Goal: Find specific page/section: Find specific page/section

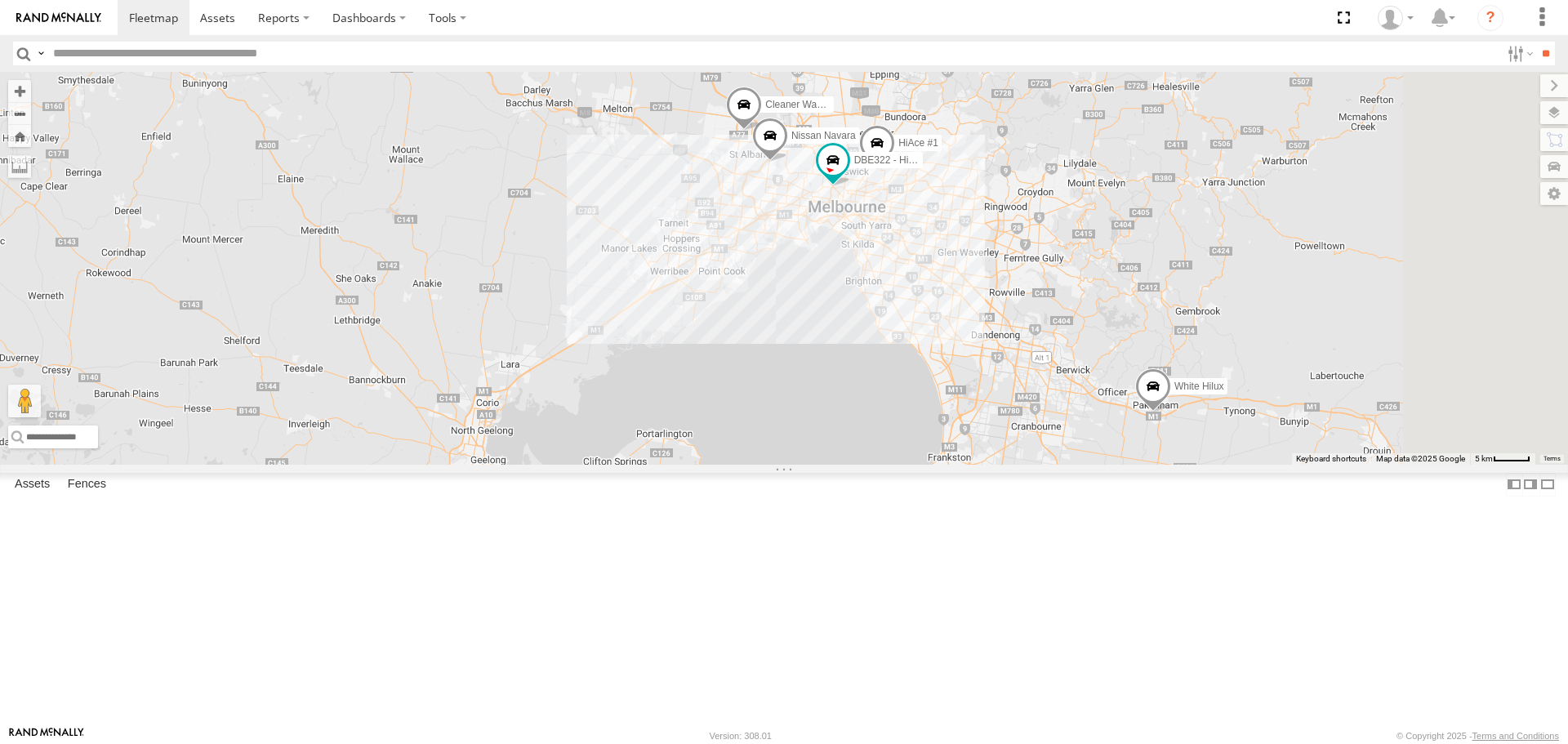
drag, startPoint x: 1293, startPoint y: 534, endPoint x: 1098, endPoint y: 387, distance: 244.2
click at [1098, 387] on div "Nissan Navara HiAce #1 DBE322 - HiAce Cleaner Wagon #1 White Hilux" at bounding box center [784, 267] width 1568 height 392
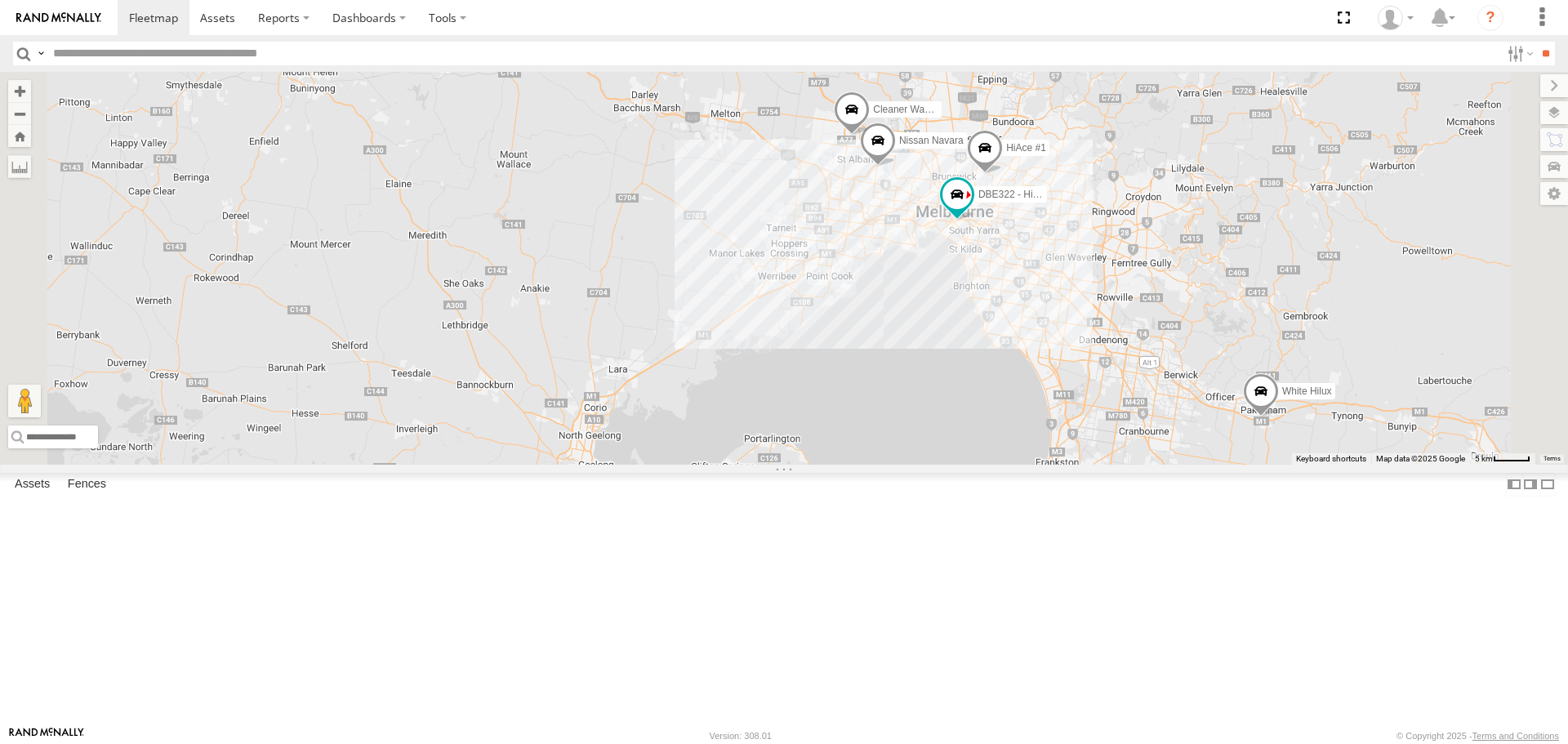
drag, startPoint x: 1359, startPoint y: 475, endPoint x: 1191, endPoint y: 443, distance: 171.0
click at [1191, 443] on div "HiAce #1 DBE322 - HiAce Nissan Navara Cleaner Wagon #1 White Hilux 2" at bounding box center [784, 267] width 1568 height 392
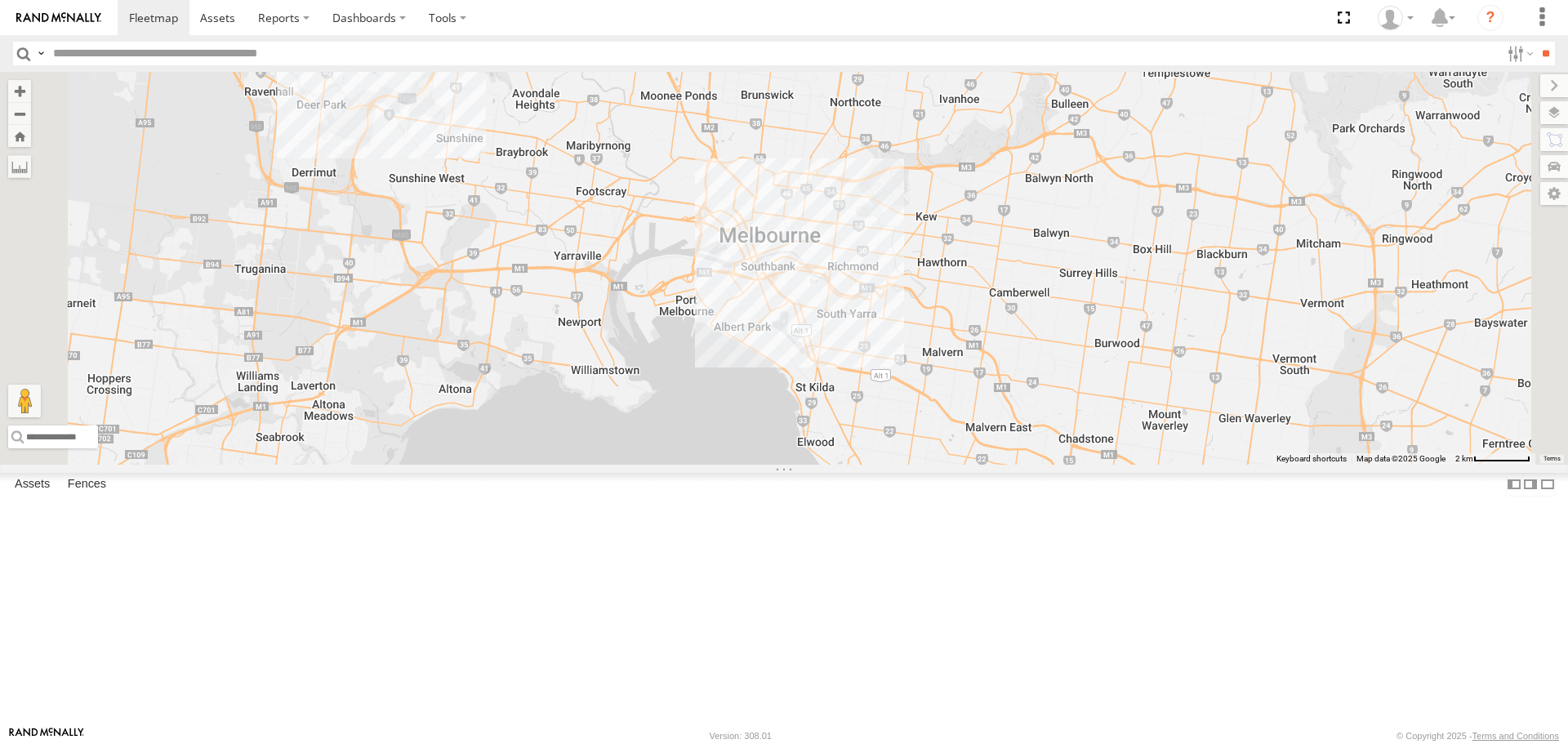
drag, startPoint x: 1095, startPoint y: 246, endPoint x: 1095, endPoint y: 327, distance: 81.0
click at [1095, 327] on div "HiAce #1 Nissan Navara" at bounding box center [784, 267] width 1568 height 392
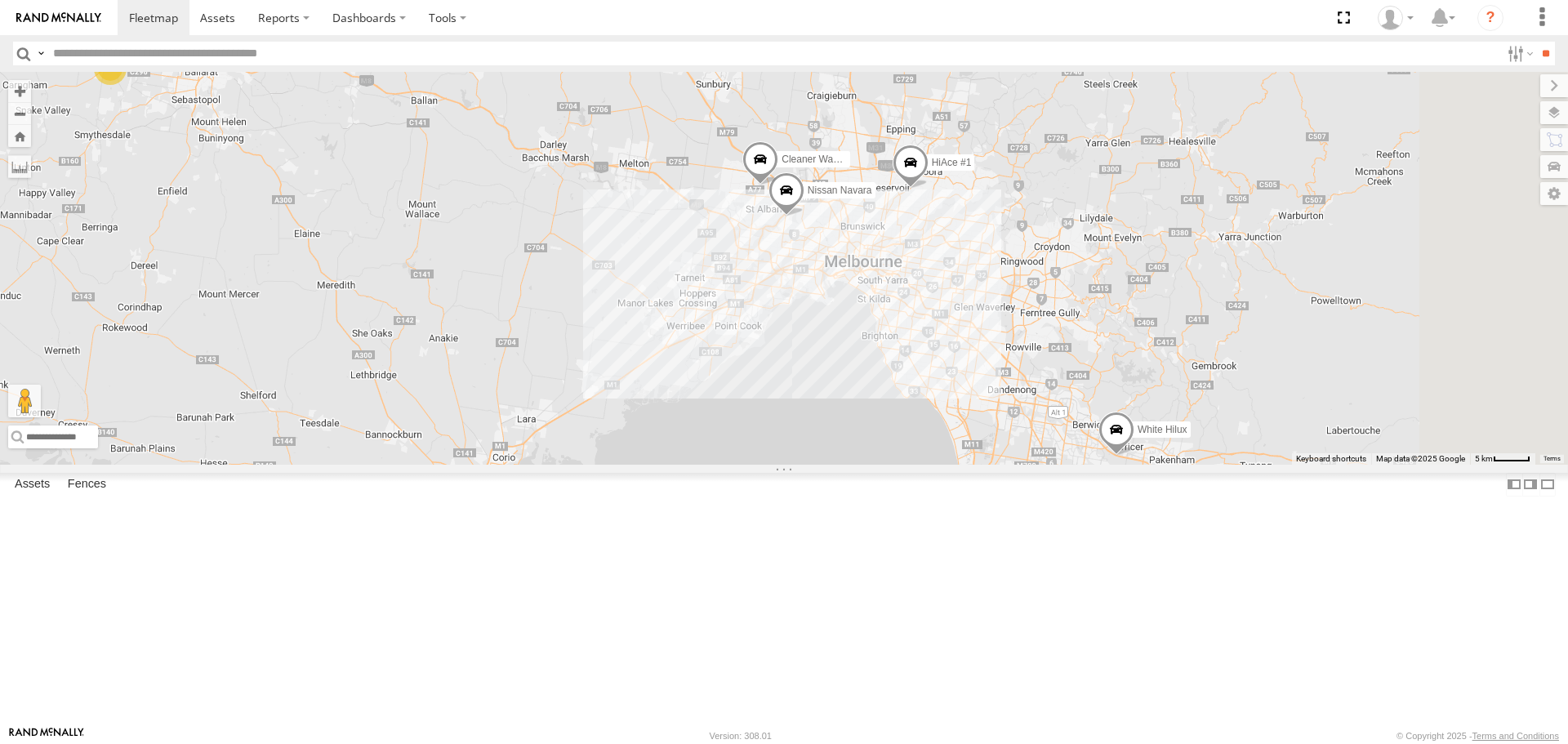
drag, startPoint x: 1069, startPoint y: 329, endPoint x: 995, endPoint y: 381, distance: 90.4
click at [995, 381] on div "2 HiAce #1 DBE322 - HiAce Nissan Navara Cleaner Wagon #1 White Hilux" at bounding box center [784, 267] width 1568 height 392
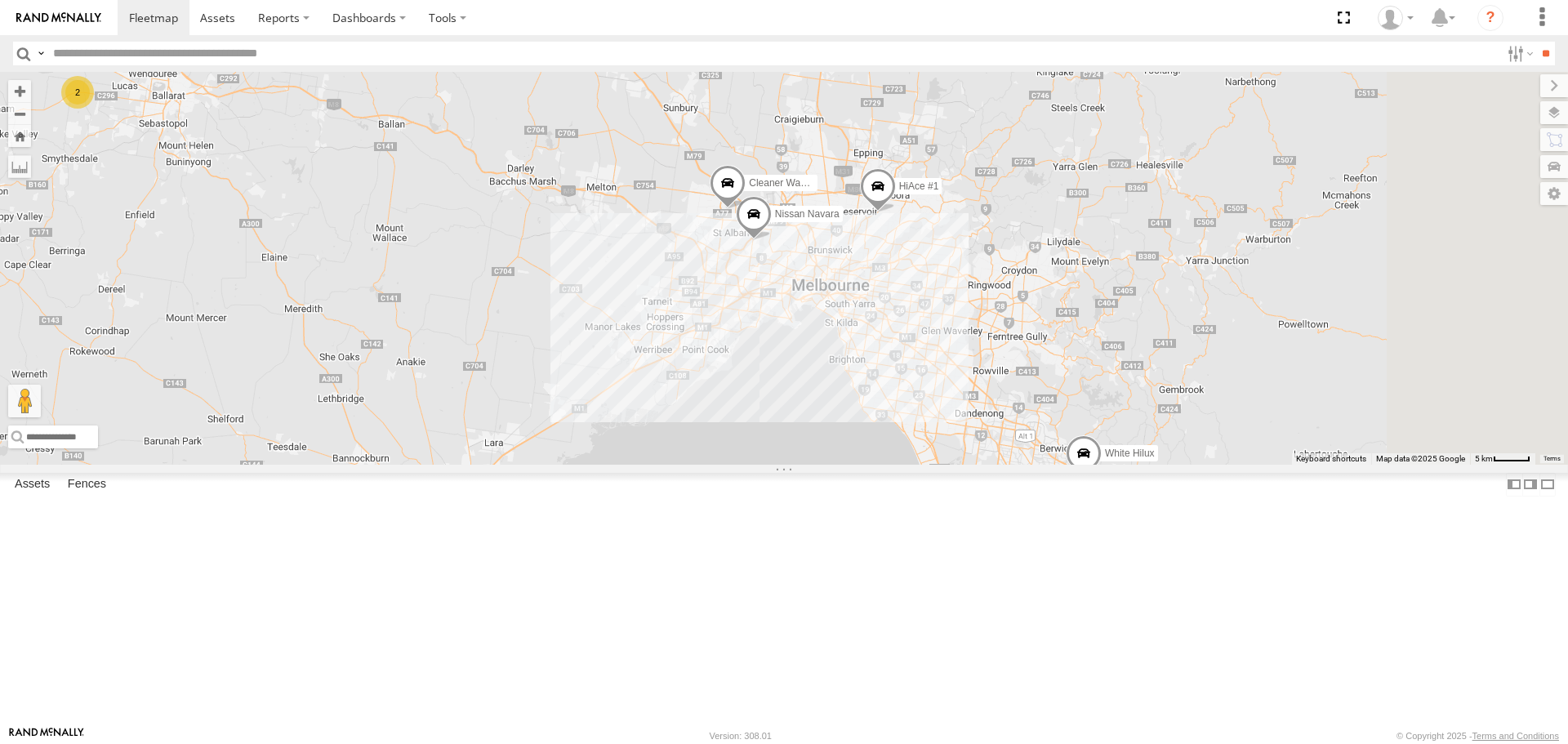
drag, startPoint x: 1403, startPoint y: 364, endPoint x: 1372, endPoint y: 384, distance: 36.9
click at [1372, 384] on div "2 HiAce #1 DBE322 - HiAce Nissan Navara Cleaner Wagon #1 White Hilux" at bounding box center [784, 267] width 1568 height 392
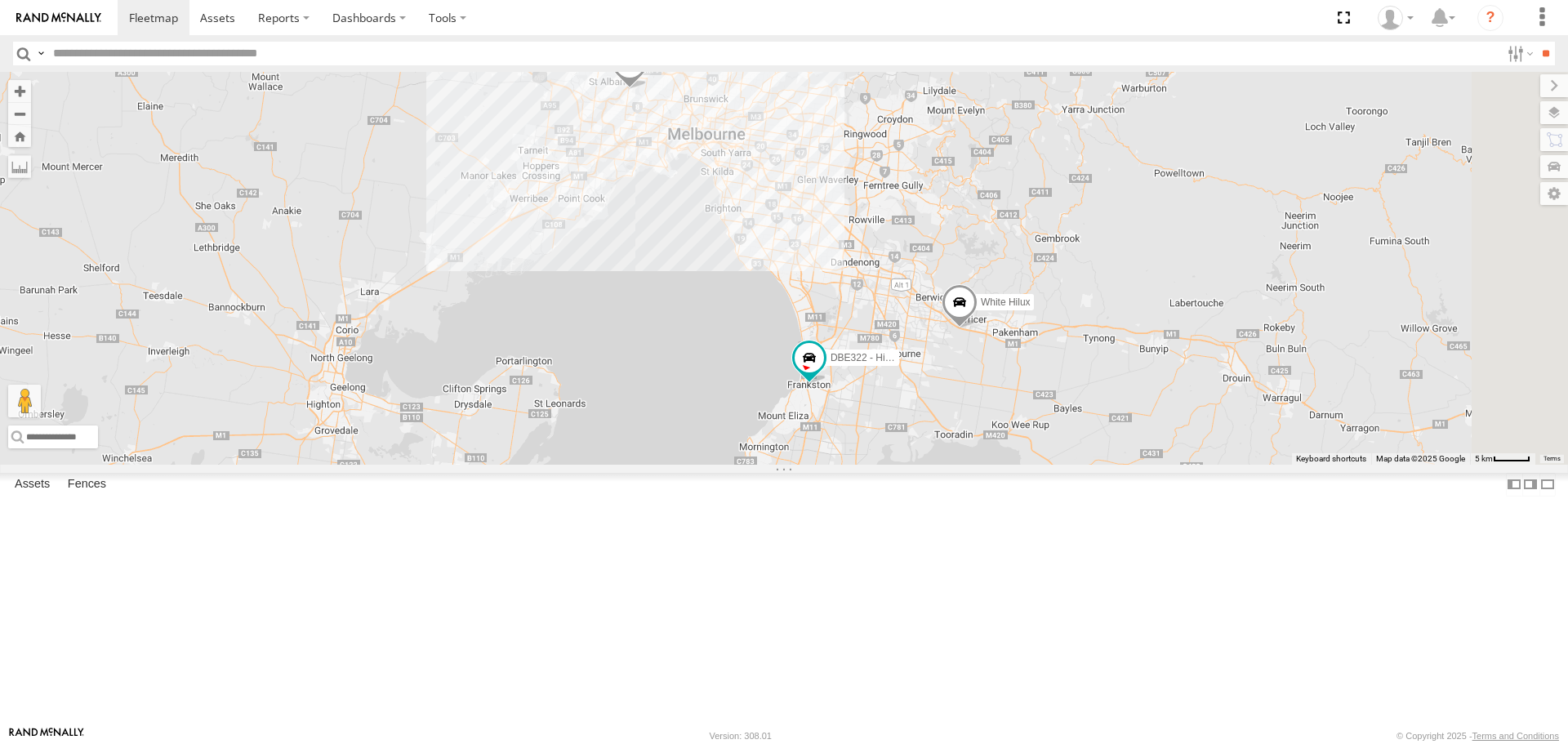
drag, startPoint x: 1204, startPoint y: 498, endPoint x: 1078, endPoint y: 343, distance: 199.8
click at [1078, 343] on div "2 HiAce #1 DBE322 - HiAce Nissan Navara Cleaner Wagon #1 White Hilux" at bounding box center [784, 267] width 1568 height 392
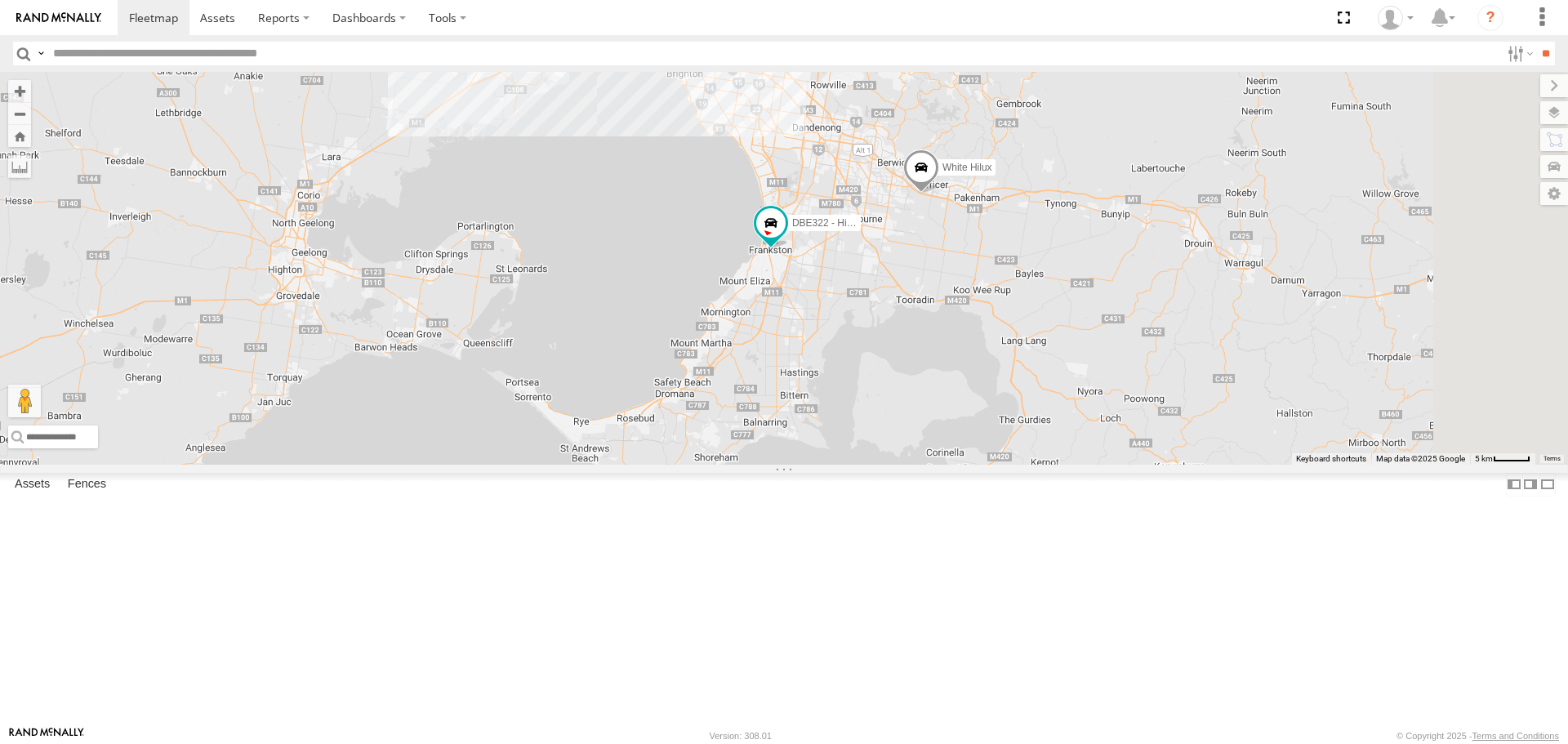
drag, startPoint x: 1141, startPoint y: 554, endPoint x: 1103, endPoint y: 406, distance: 152.8
click at [1103, 406] on div "2 HiAce #1 DBE322 - HiAce Nissan Navara Cleaner Wagon #1 White Hilux" at bounding box center [784, 267] width 1568 height 392
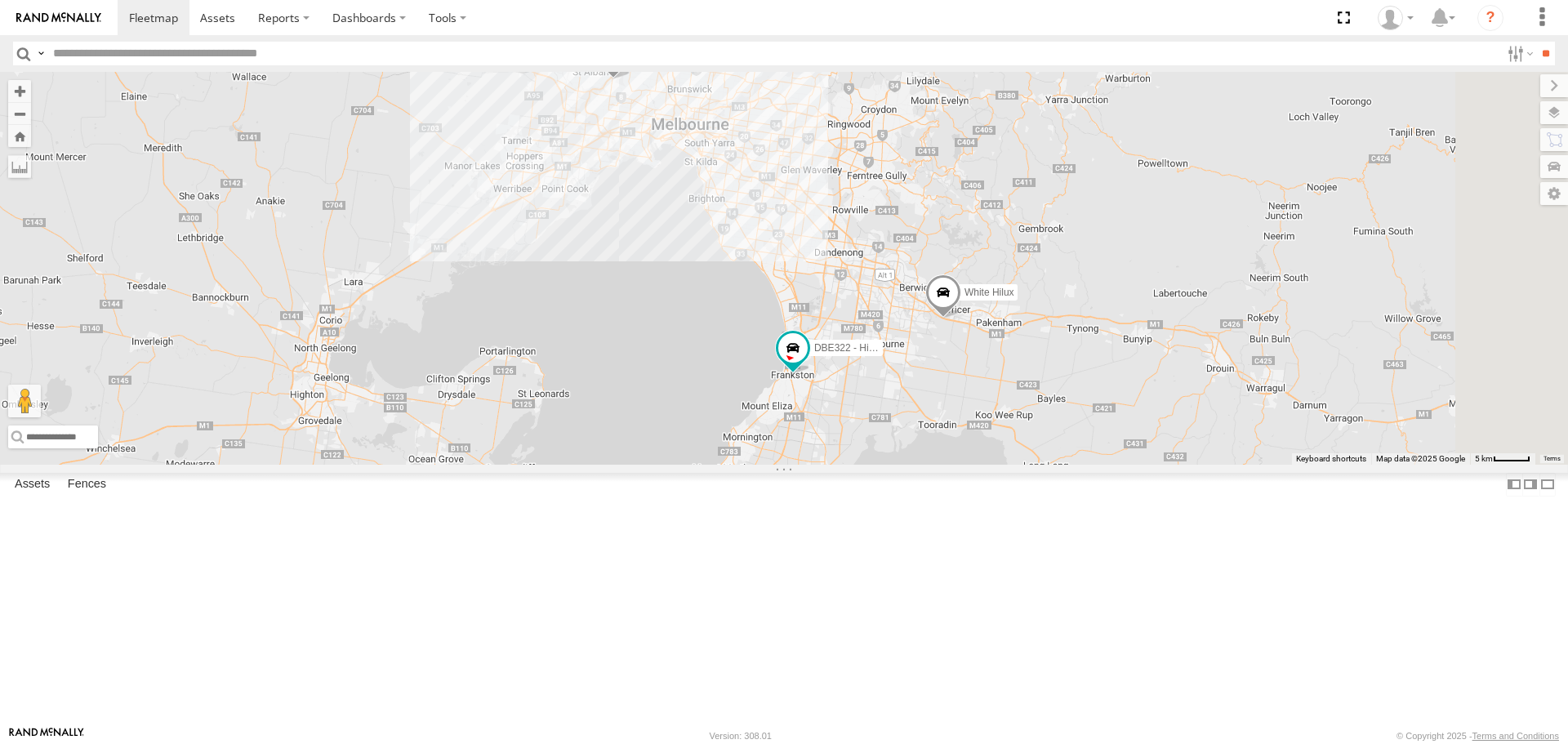
drag, startPoint x: 1030, startPoint y: 264, endPoint x: 1055, endPoint y: 396, distance: 134.3
click at [1055, 396] on div "2 HiAce #1 DBE322 - HiAce Nissan Navara Cleaner Wagon #1 White Hilux" at bounding box center [784, 267] width 1568 height 392
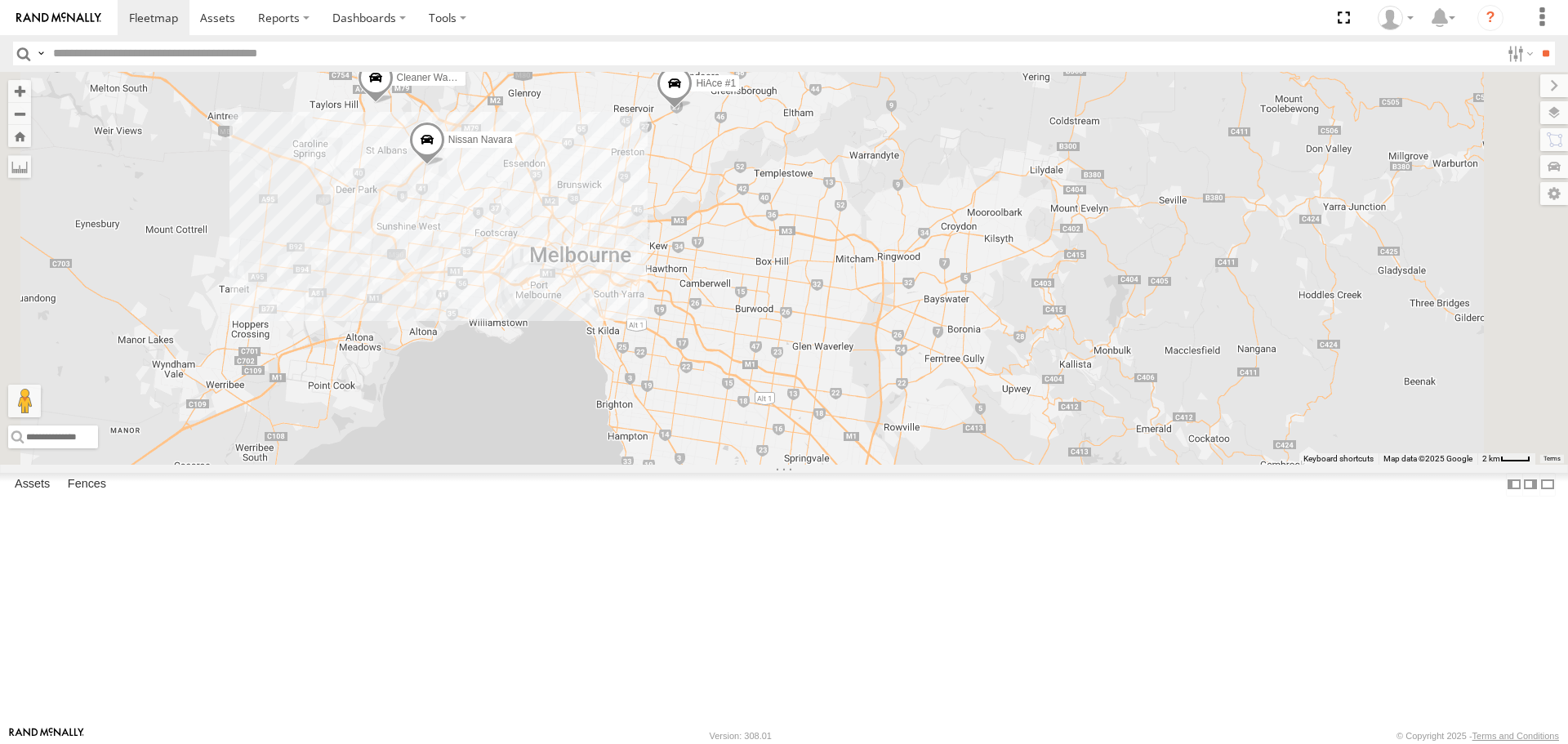
drag, startPoint x: 956, startPoint y: 257, endPoint x: 999, endPoint y: 514, distance: 260.6
click at [999, 464] on div "HiAce #1 DBE322 - HiAce Nissan Navara Cleaner Wagon #1 White Hilux" at bounding box center [784, 267] width 1568 height 392
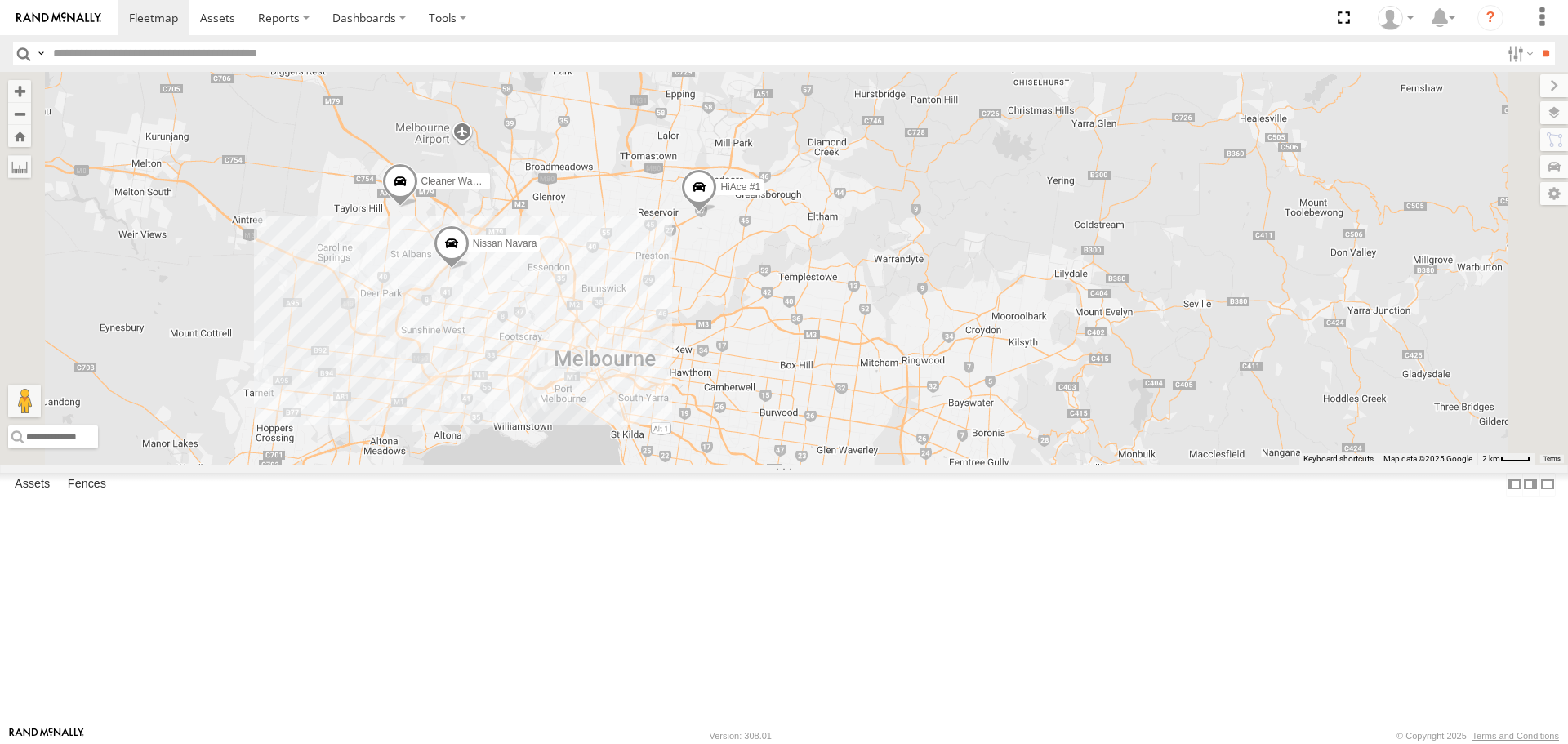
drag, startPoint x: 966, startPoint y: 381, endPoint x: 990, endPoint y: 487, distance: 108.7
click at [990, 464] on div "HiAce #1 DBE322 - HiAce Nissan Navara Cleaner Wagon #1 White Hilux" at bounding box center [784, 267] width 1568 height 392
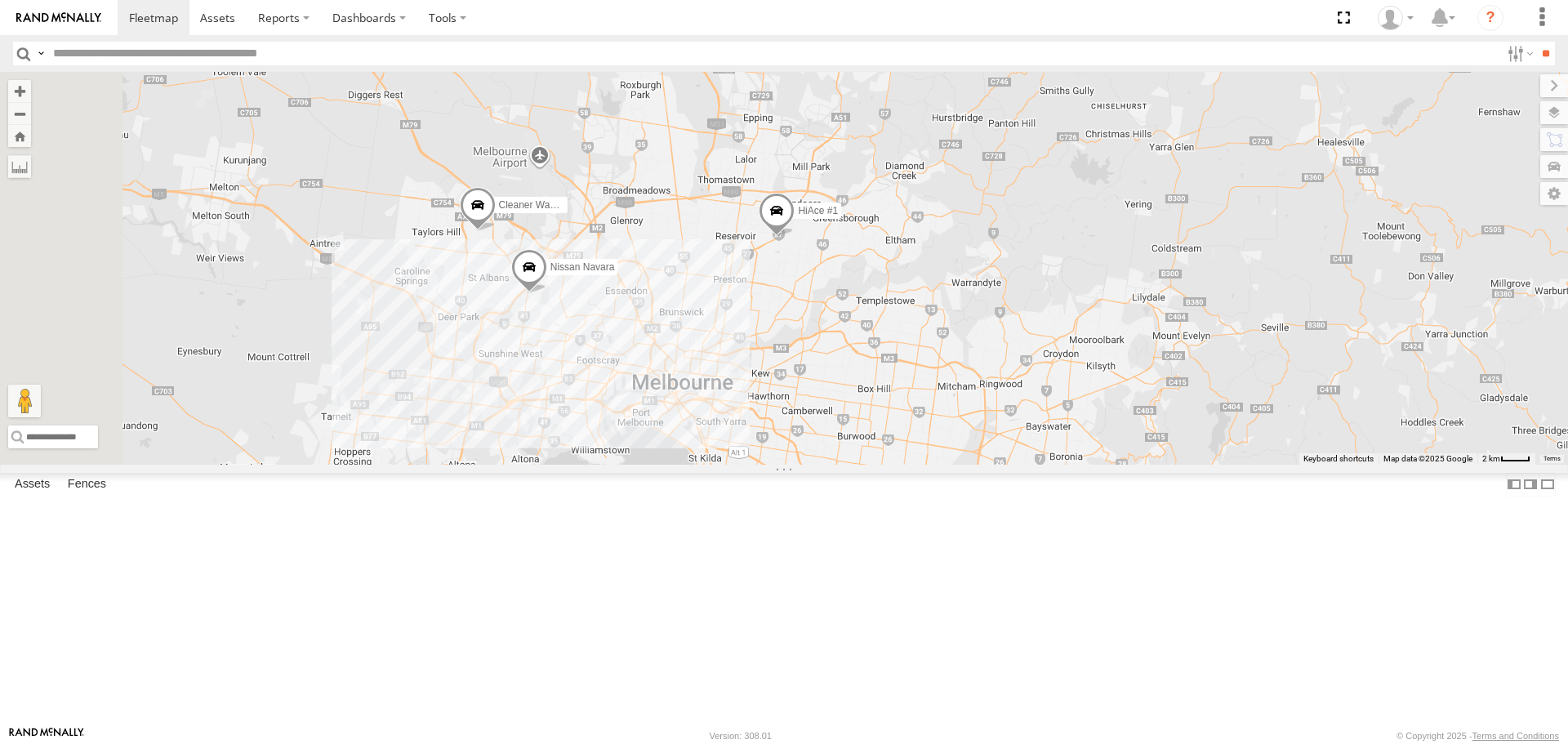
drag, startPoint x: 802, startPoint y: 359, endPoint x: 882, endPoint y: 381, distance: 83.0
click at [882, 381] on div "HiAce #1 DBE322 - HiAce Nissan Navara Cleaner Wagon #1 White Hilux" at bounding box center [784, 267] width 1568 height 392
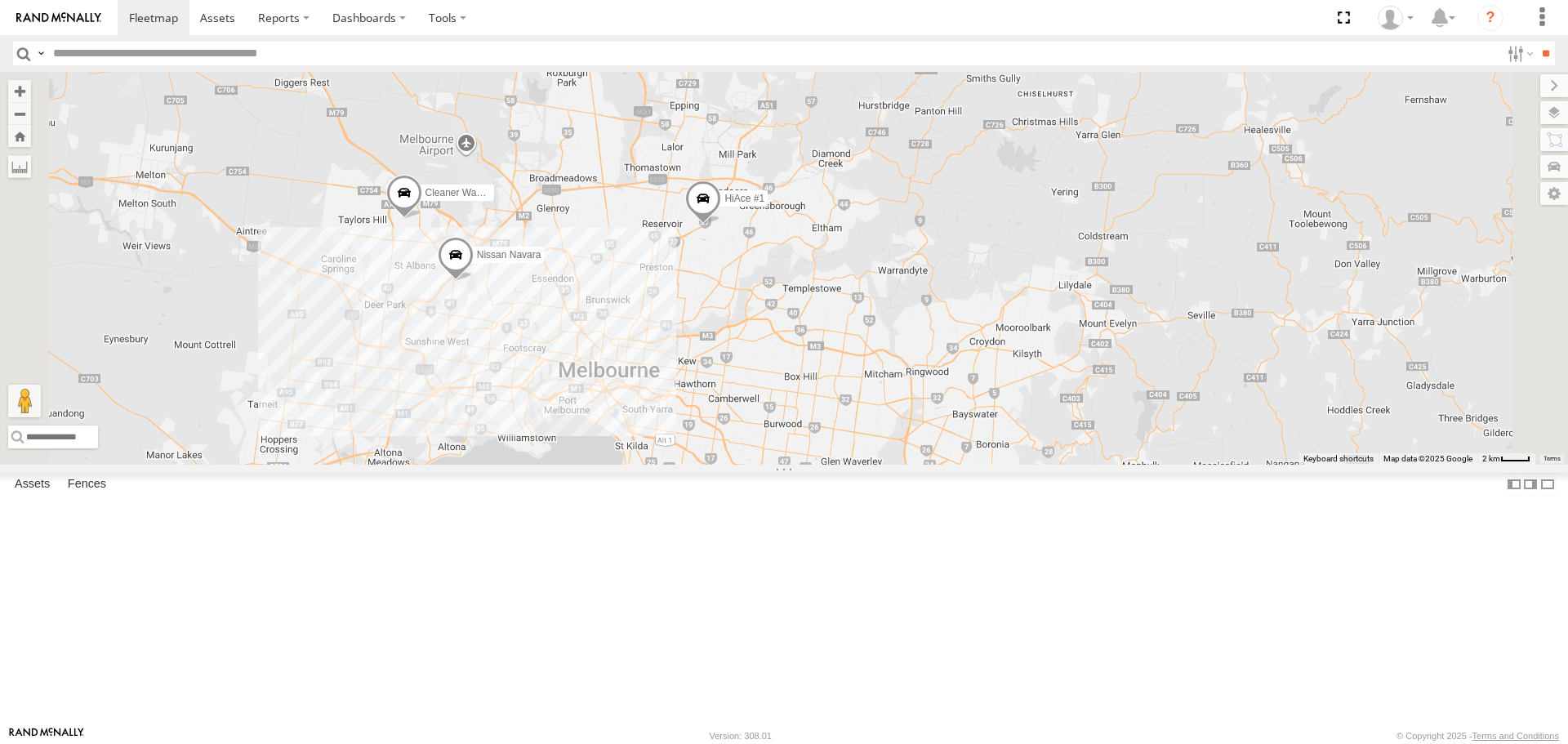
drag, startPoint x: 661, startPoint y: 461, endPoint x: 865, endPoint y: 499, distance: 207.5
click at [865, 464] on div "HiAce #1 DBE322 - HiAce Nissan Navara Cleaner Wagon #1 White Hilux" at bounding box center [784, 267] width 1568 height 392
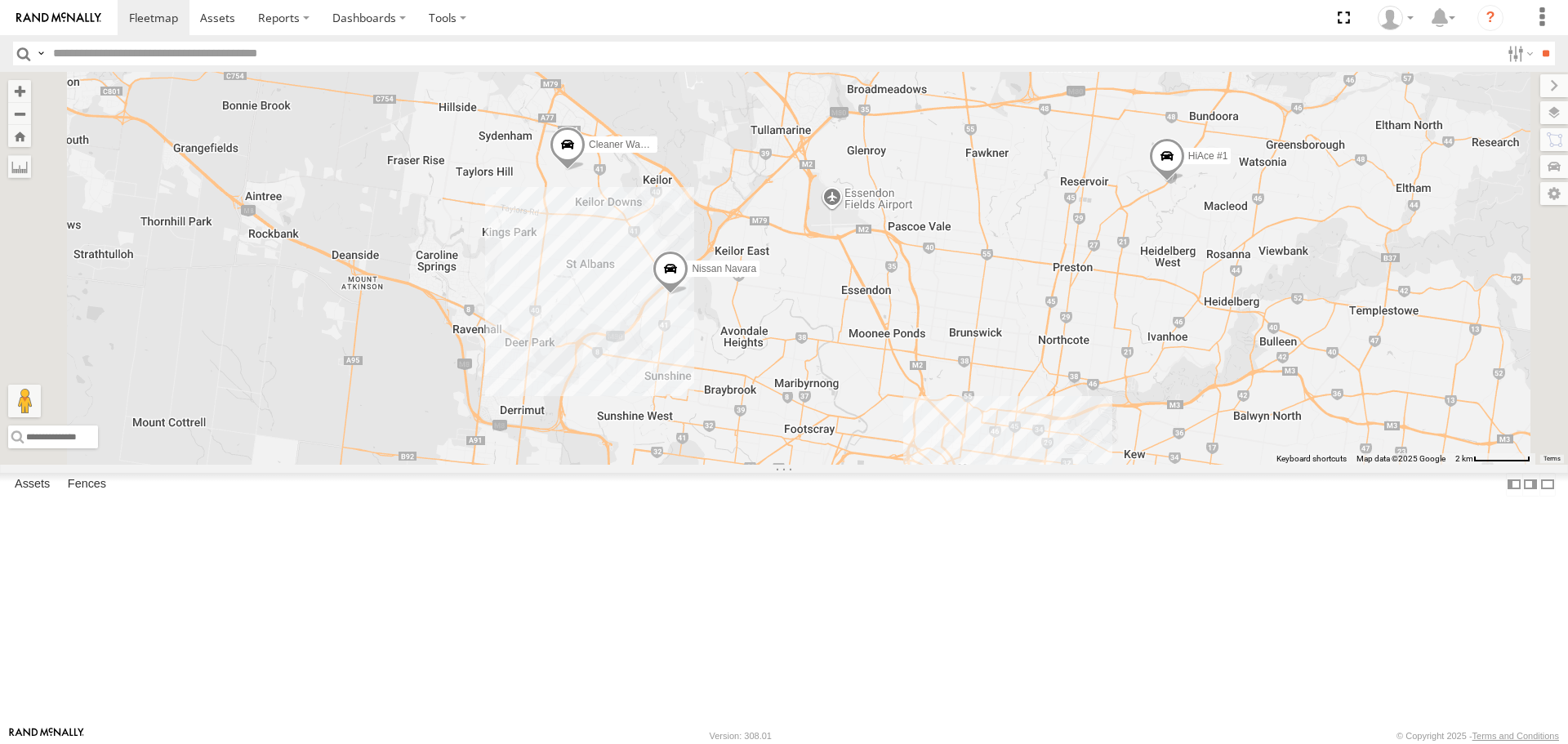
drag, startPoint x: 852, startPoint y: 427, endPoint x: 798, endPoint y: 501, distance: 91.6
click at [798, 464] on div "HiAce #1 DBE322 - HiAce Nissan Navara Cleaner Wagon #1 White Hilux" at bounding box center [784, 267] width 1568 height 392
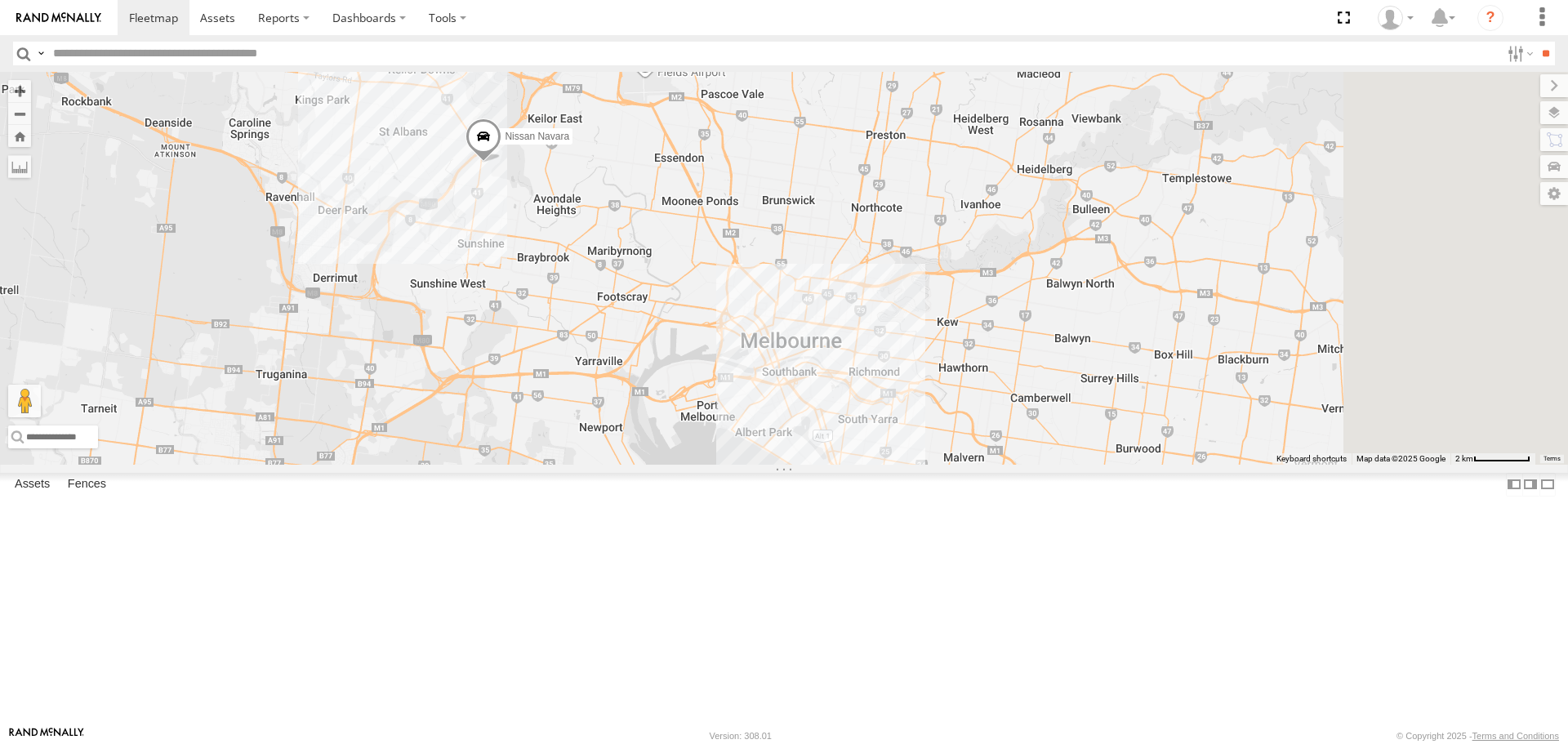
drag, startPoint x: 997, startPoint y: 330, endPoint x: 887, endPoint y: 241, distance: 141.5
click at [887, 241] on div "HiAce #1 Nissan Navara Cleaner Wagon #1" at bounding box center [784, 267] width 1568 height 392
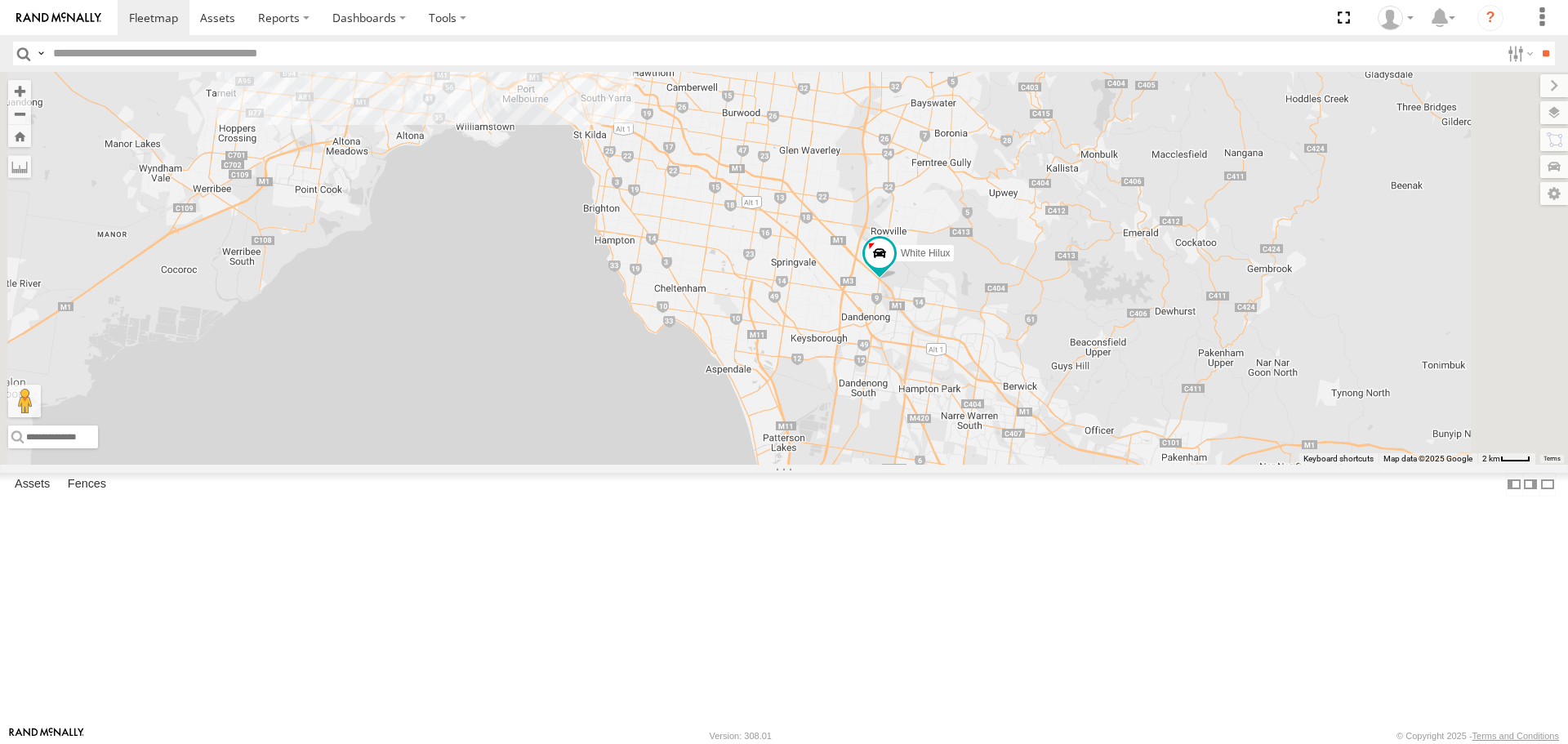
drag, startPoint x: 1236, startPoint y: 547, endPoint x: 1079, endPoint y: 329, distance: 268.7
click at [1079, 329] on div "HiAce #1 Nissan Navara Cleaner Wagon #1 White Hilux" at bounding box center [784, 267] width 1568 height 392
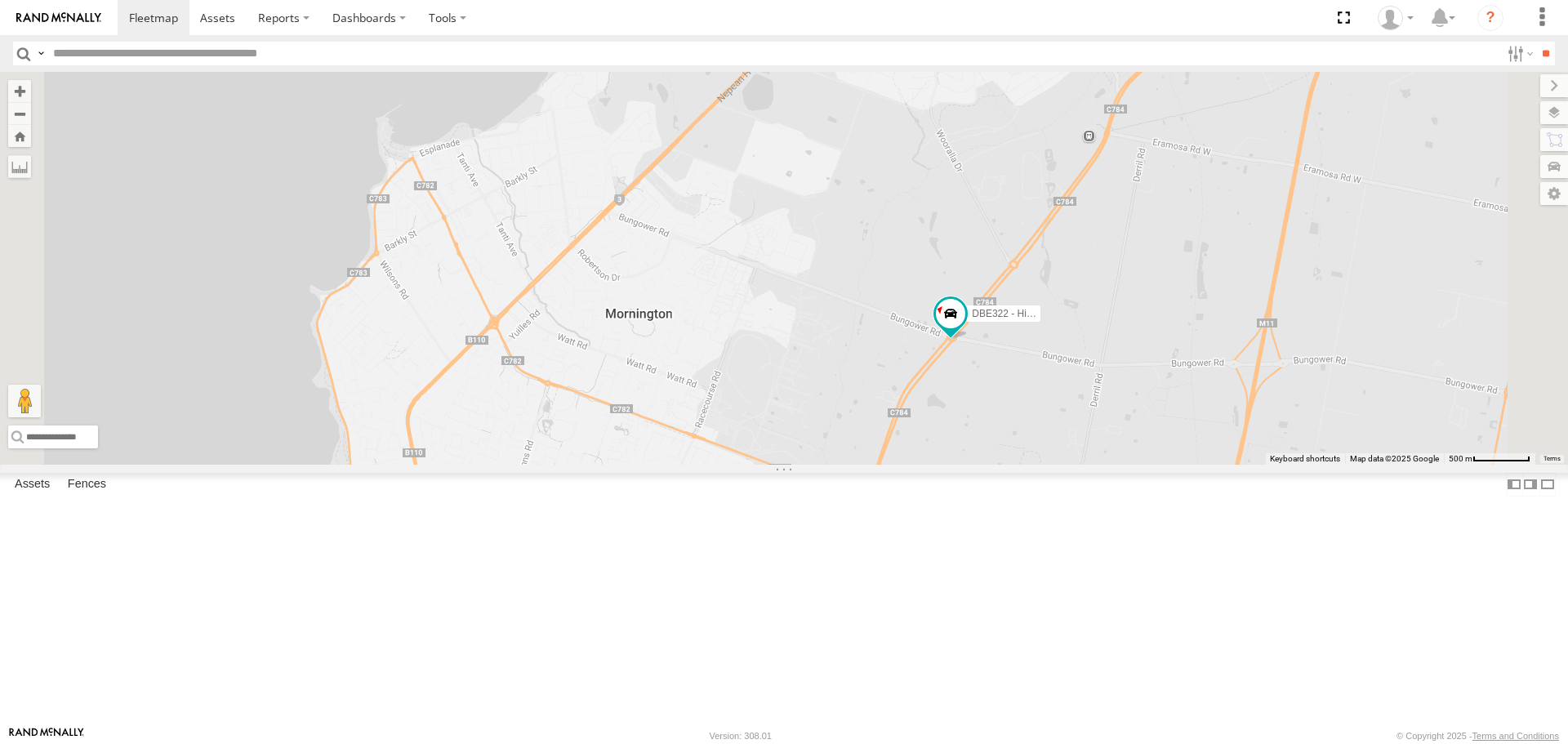
drag, startPoint x: 1070, startPoint y: 495, endPoint x: 1023, endPoint y: 574, distance: 91.9
click at [1023, 464] on div "HiAce #1 Nissan Navara Cleaner Wagon #1 White Hilux DBE322 - HiAce" at bounding box center [784, 267] width 1568 height 392
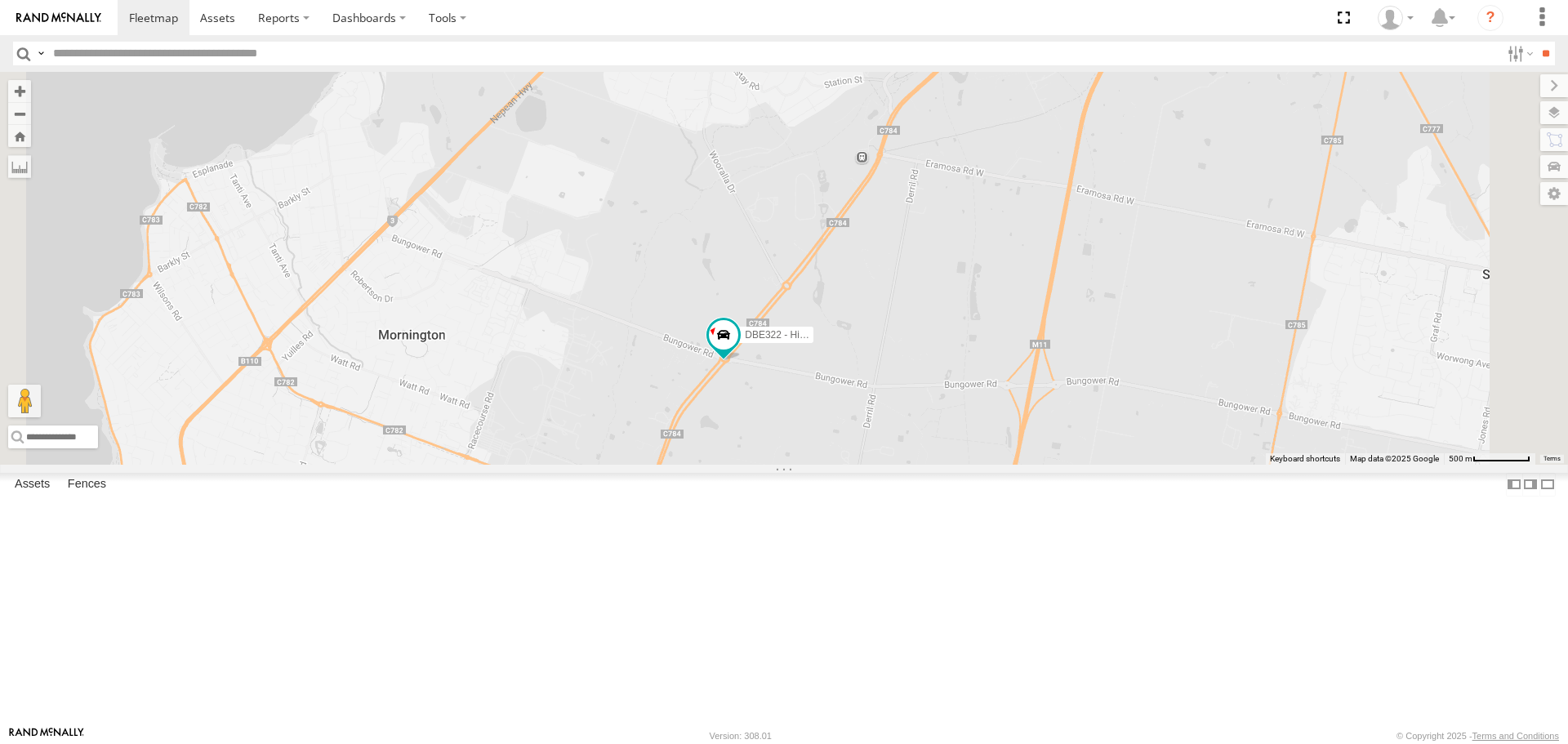
drag, startPoint x: 878, startPoint y: 406, endPoint x: 870, endPoint y: 495, distance: 89.4
click at [870, 464] on div "HiAce #1 Nissan Navara Cleaner Wagon #1 White Hilux DBE322 - HiAce" at bounding box center [784, 267] width 1568 height 392
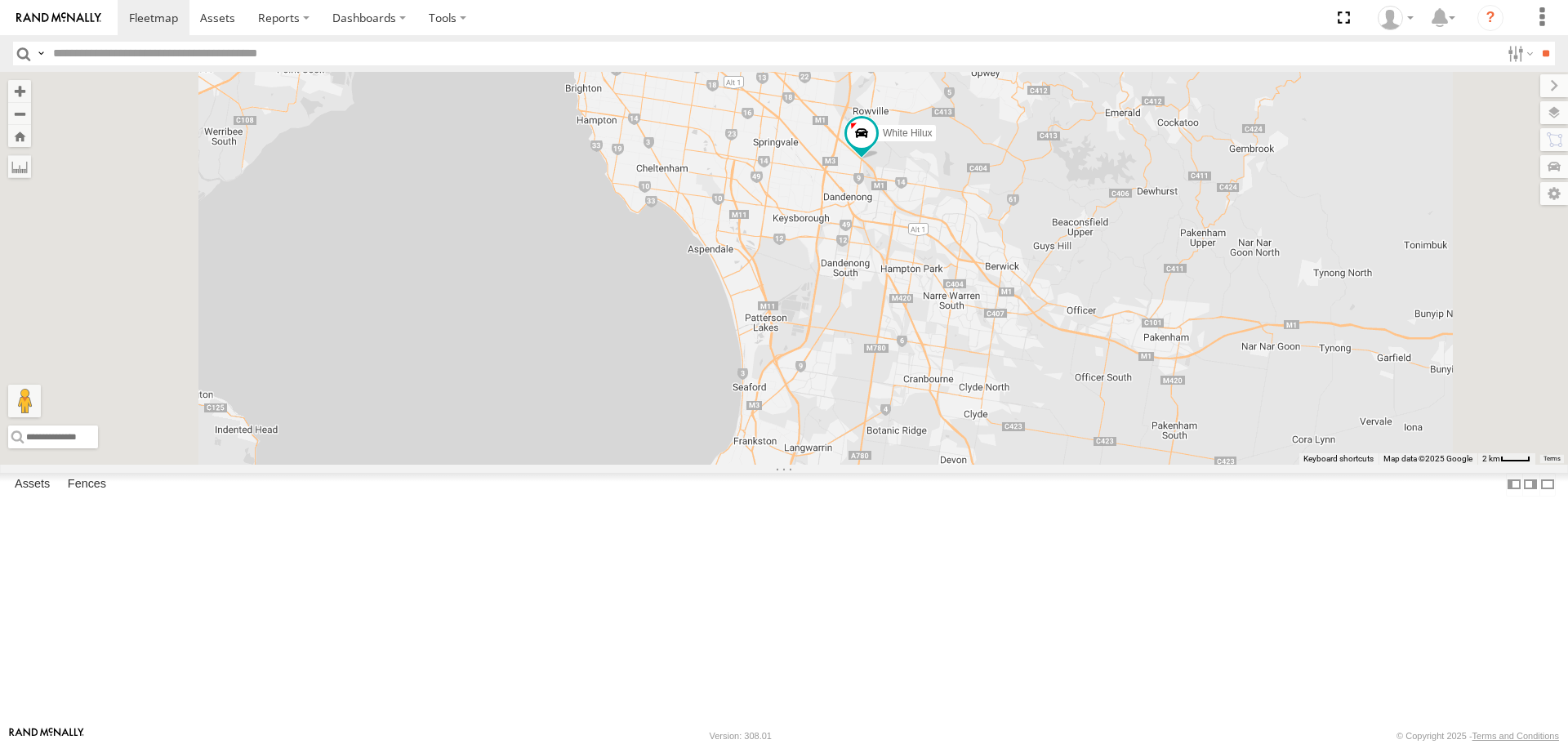
drag, startPoint x: 1142, startPoint y: 352, endPoint x: 1192, endPoint y: 563, distance: 216.8
click at [1192, 464] on div "HiAce #1 Nissan Navara Cleaner Wagon #1 White Hilux DBE322 - HiAce" at bounding box center [784, 267] width 1568 height 392
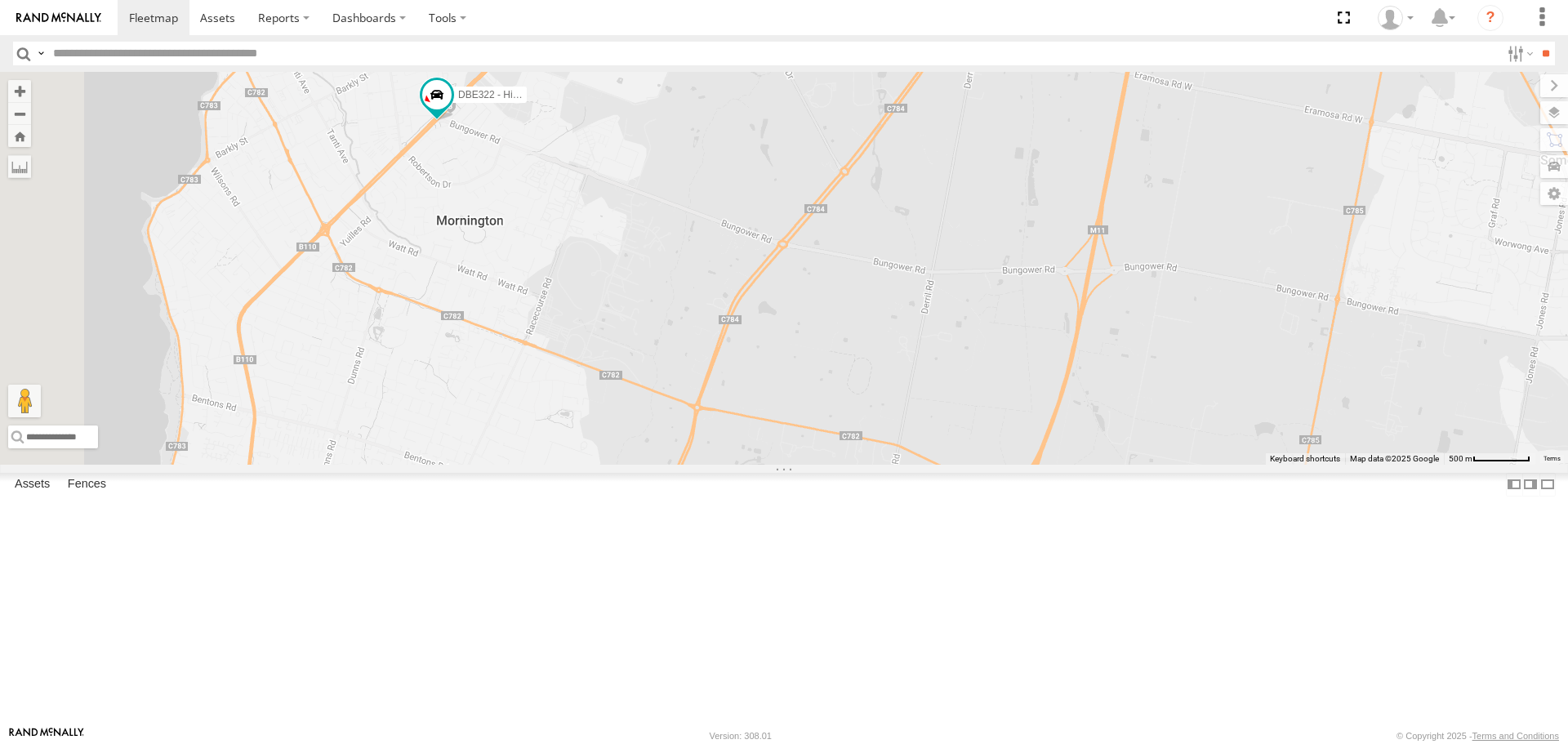
drag, startPoint x: 794, startPoint y: 435, endPoint x: 1021, endPoint y: 467, distance: 229.2
click at [1021, 464] on div "HiAce #1 DBE322 - HiAce Nissan Navara Cleaner Wagon #1 White Hilux" at bounding box center [784, 267] width 1568 height 392
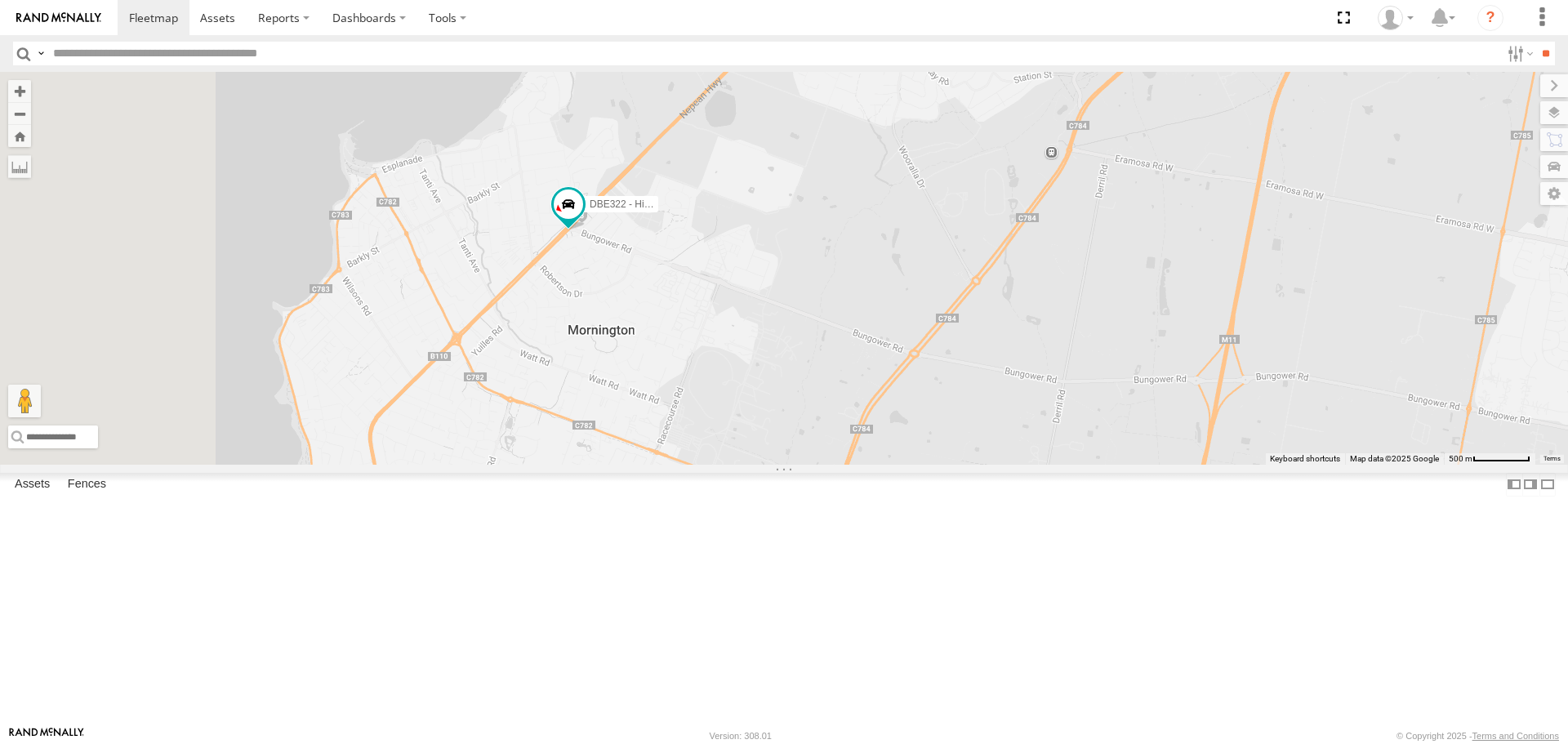
drag, startPoint x: 843, startPoint y: 390, endPoint x: 914, endPoint y: 520, distance: 148.1
click at [914, 464] on div "HiAce #1 DBE322 - HiAce Nissan Navara Cleaner Wagon #1 White Hilux" at bounding box center [784, 267] width 1568 height 392
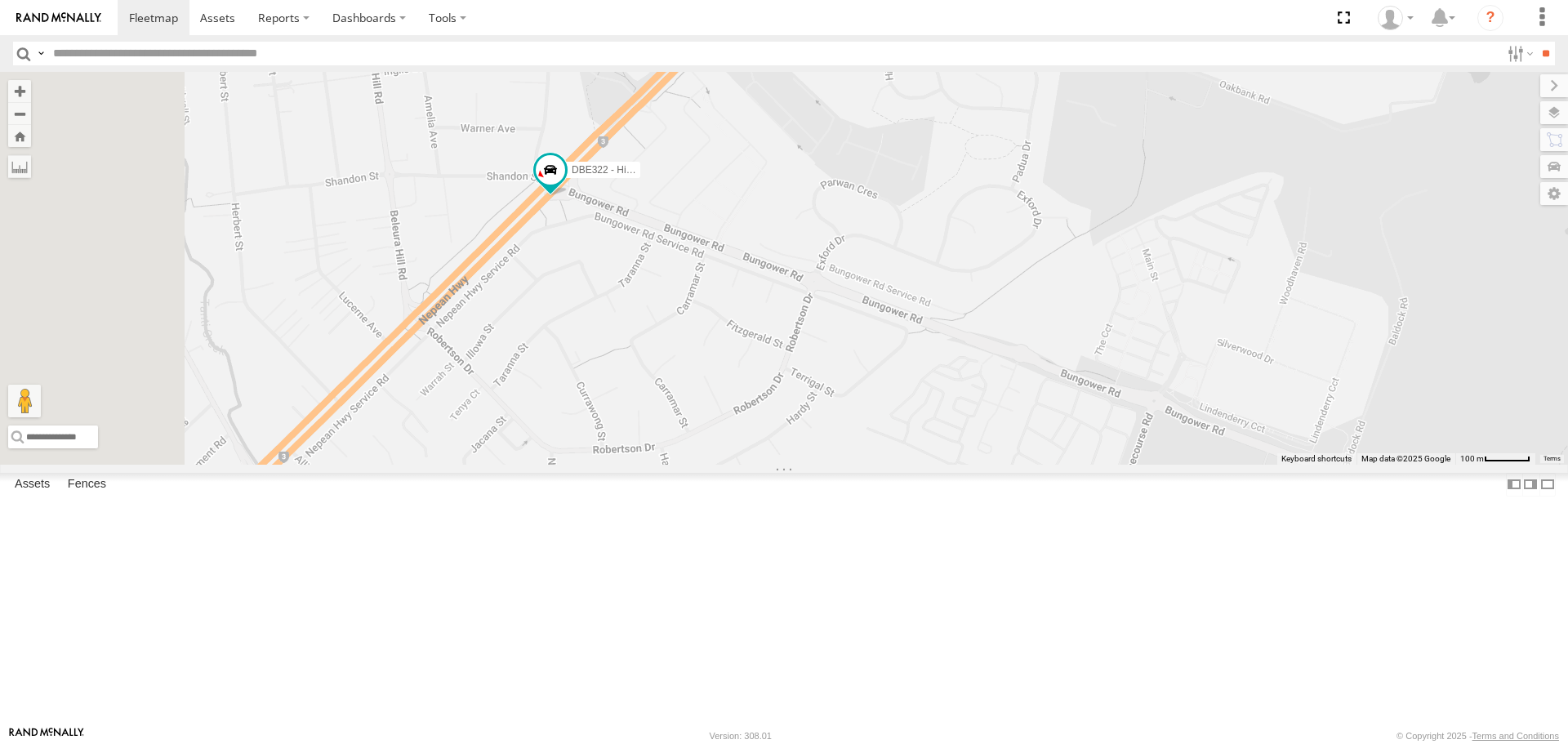
drag, startPoint x: 872, startPoint y: 532, endPoint x: 1062, endPoint y: 570, distance: 193.8
click at [1062, 464] on div "HiAce #1 DBE322 - HiAce Nissan Navara Cleaner Wagon #1 White Hilux" at bounding box center [784, 267] width 1568 height 392
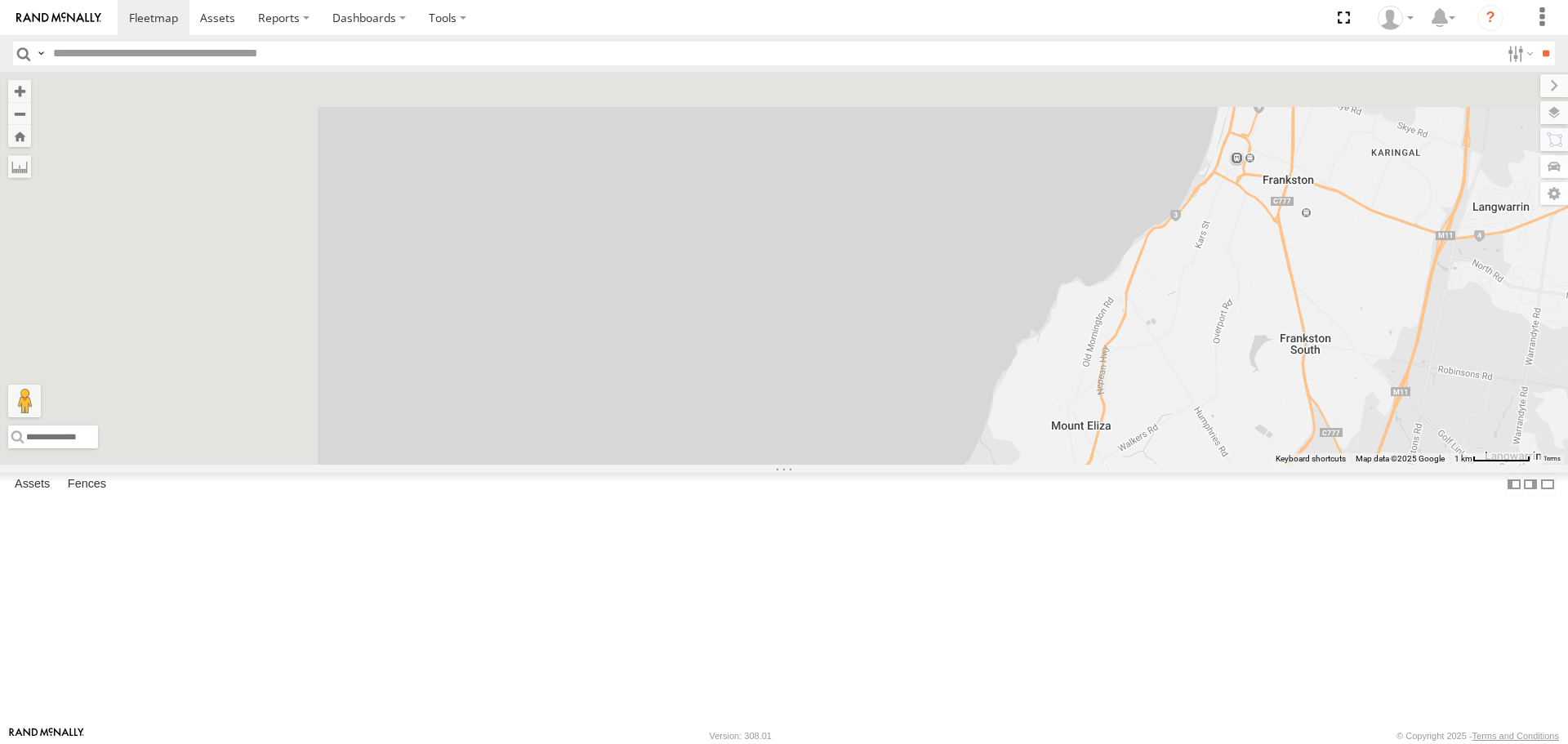
drag, startPoint x: 859, startPoint y: 428, endPoint x: 1085, endPoint y: 671, distance: 331.9
click at [1085, 464] on div "HiAce #1 DBE322 - HiAce Nissan Navara Cleaner Wagon #1 White Hilux" at bounding box center [784, 267] width 1568 height 392
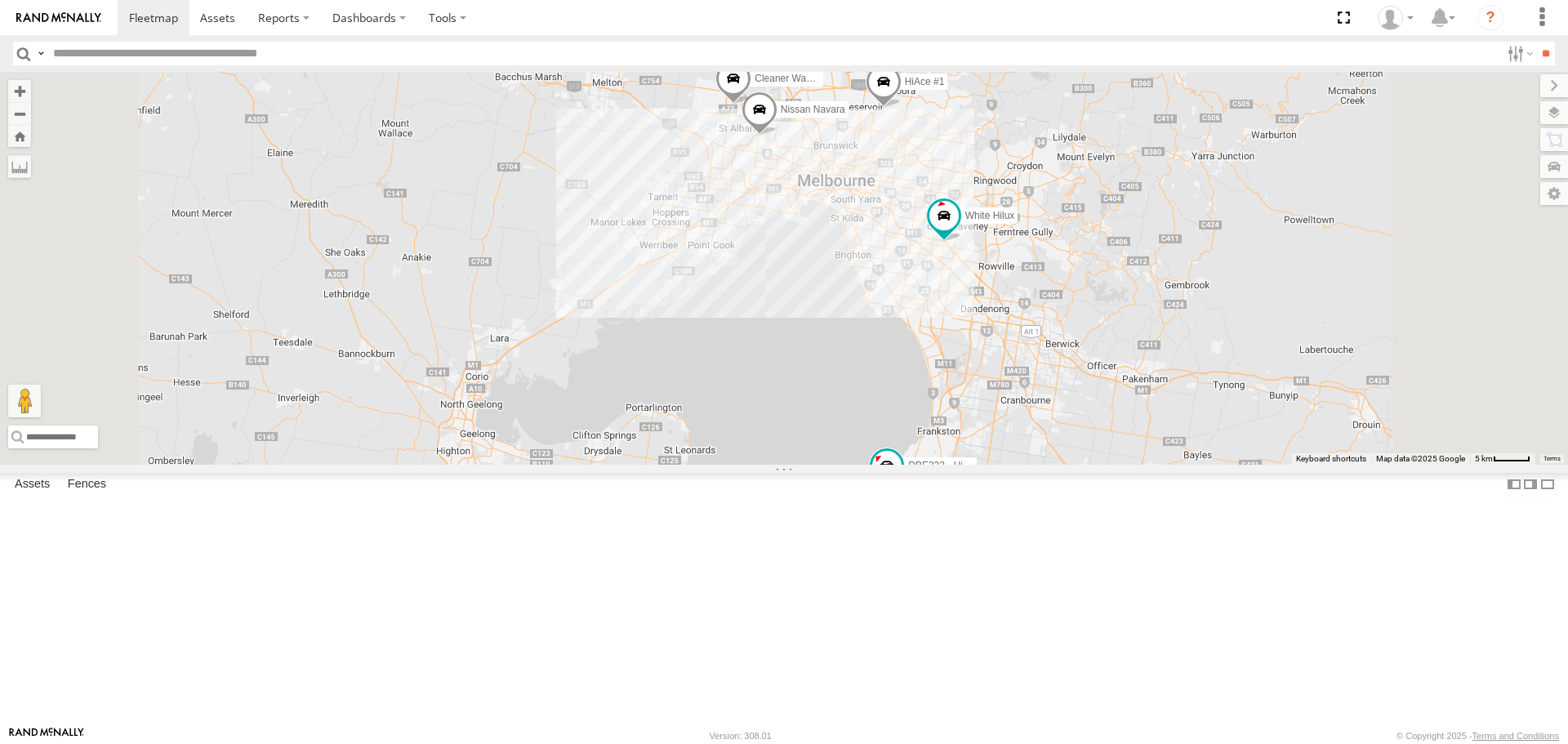
drag, startPoint x: 1131, startPoint y: 571, endPoint x: 1136, endPoint y: 547, distance: 24.5
click at [1136, 464] on div "HiAce #1 DBE322 - HiAce Nissan Navara Cleaner Wagon #1 White Hilux" at bounding box center [784, 267] width 1568 height 392
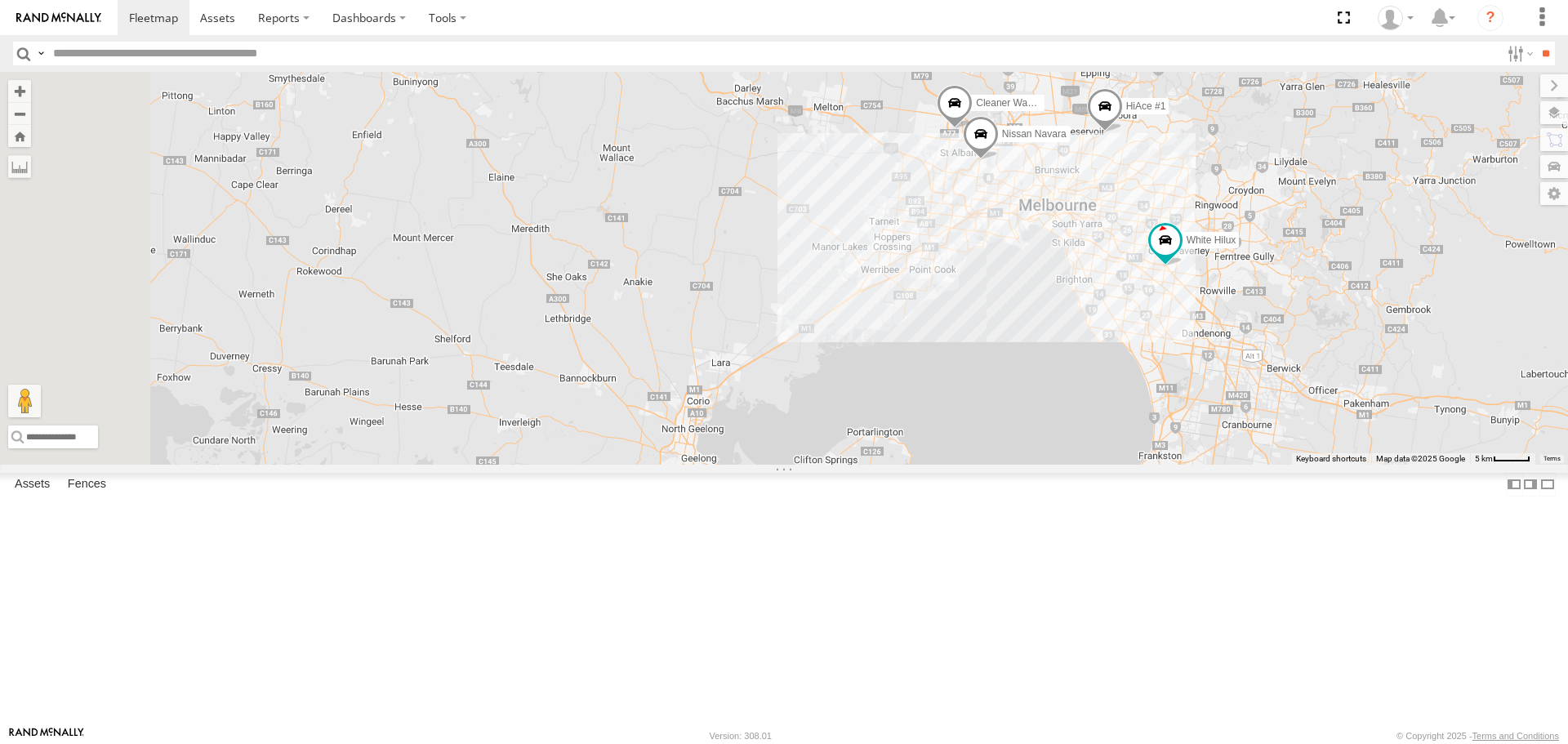
drag, startPoint x: 1084, startPoint y: 518, endPoint x: 1324, endPoint y: 563, distance: 244.2
click at [1324, 464] on div "HiAce #1 DBE322 - HiAce White Hilux Nissan Navara Cleaner Wagon #1" at bounding box center [784, 267] width 1568 height 392
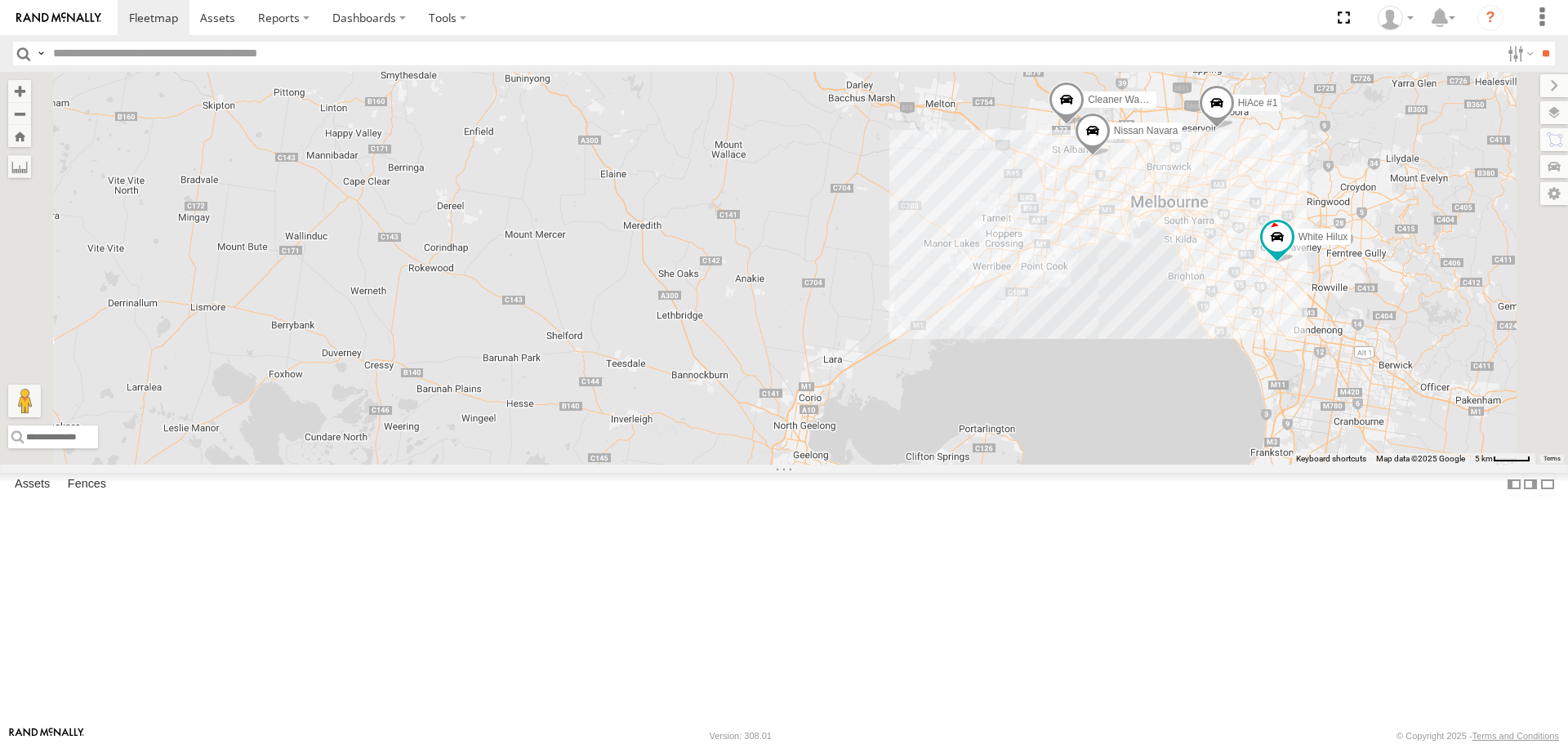
drag, startPoint x: 918, startPoint y: 459, endPoint x: 1010, endPoint y: 458, distance: 92.0
click at [1010, 458] on div "HiAce #1 DBE322 - HiAce White Hilux 2 Nissan Navara Cleaner Wagon #1" at bounding box center [784, 267] width 1568 height 392
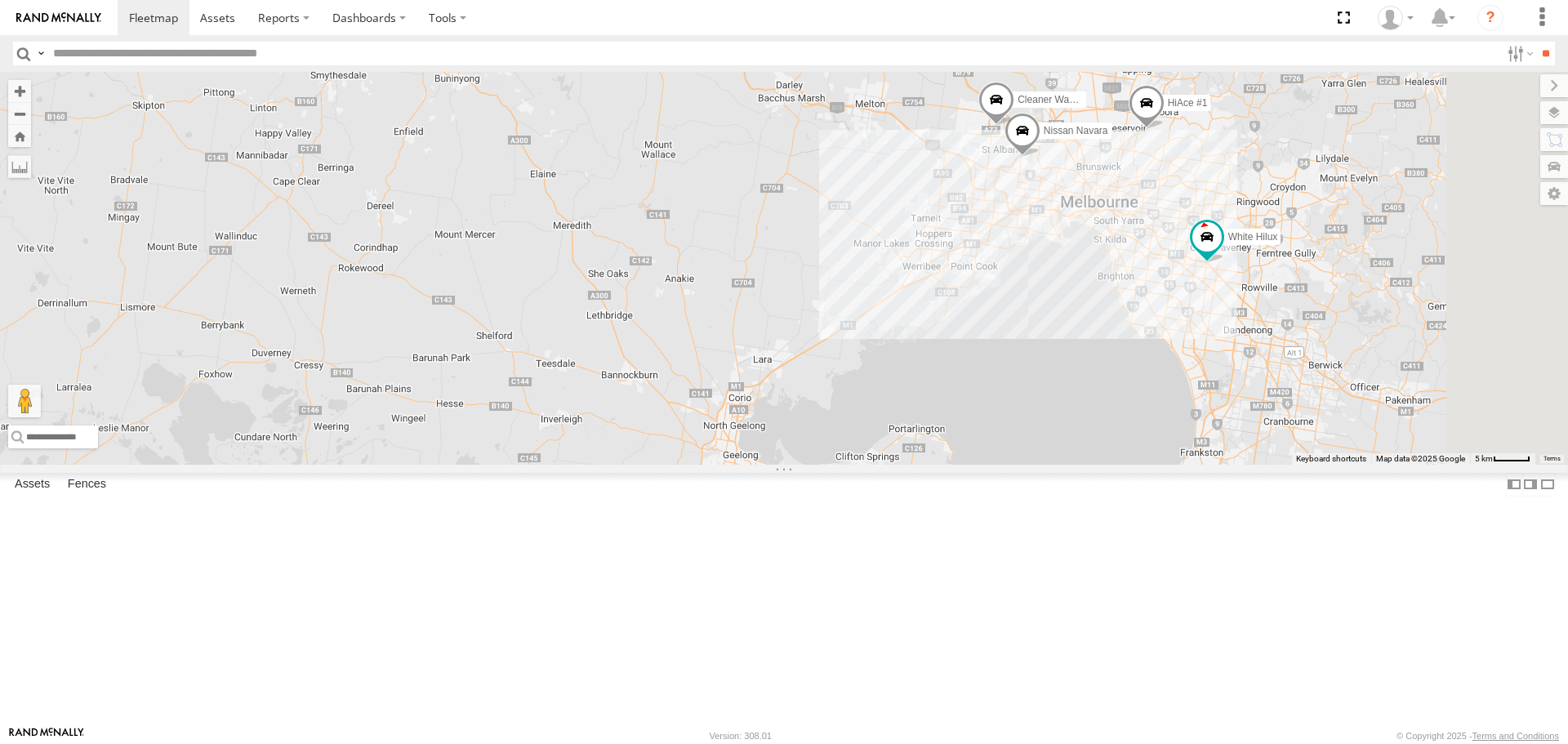
drag, startPoint x: 1244, startPoint y: 632, endPoint x: 1171, endPoint y: 632, distance: 73.0
click at [1171, 464] on div "HiAce #1 DBE322 - HiAce White Hilux Nissan Navara Cleaner Wagon #1 2" at bounding box center [784, 267] width 1568 height 392
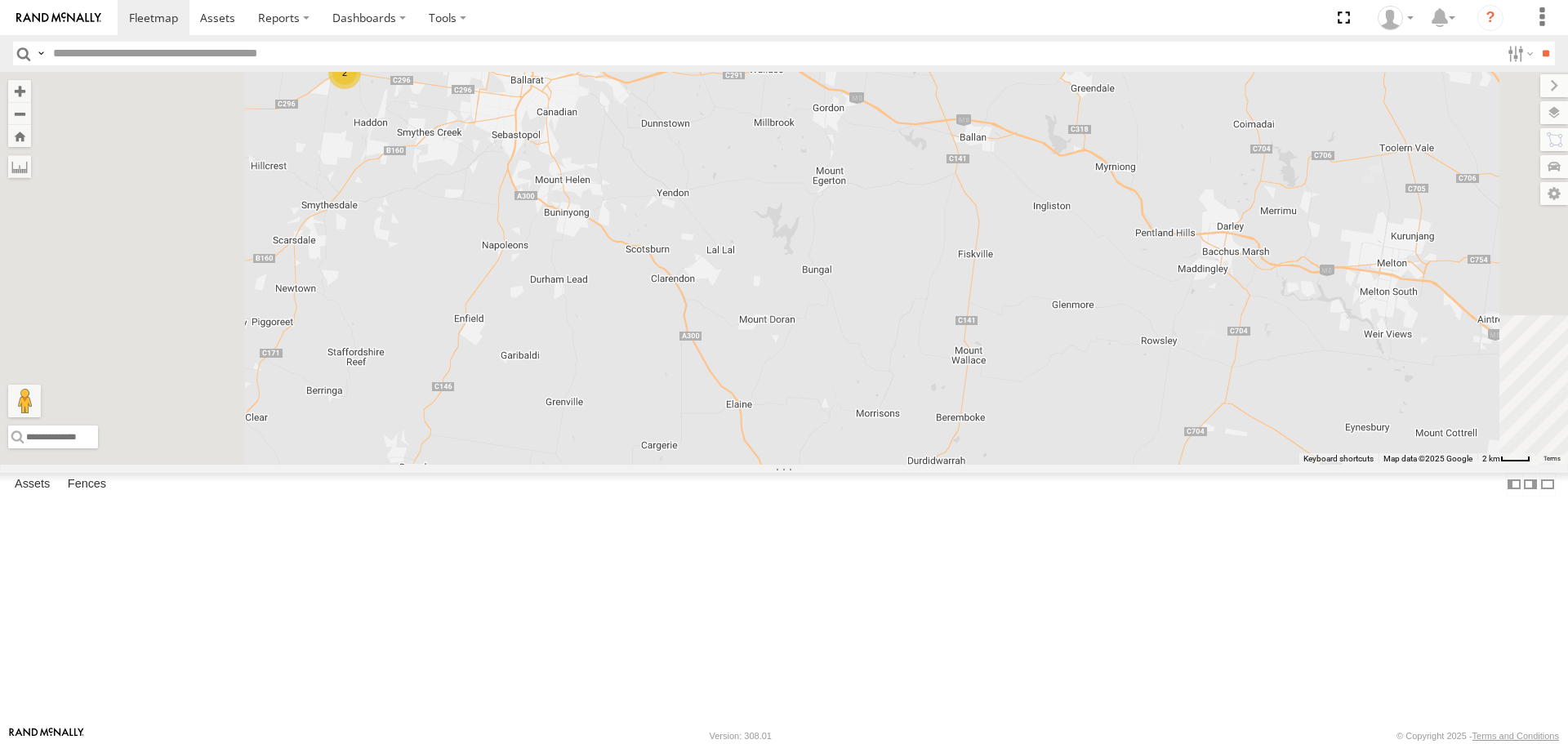
drag, startPoint x: 649, startPoint y: 179, endPoint x: 771, endPoint y: 286, distance: 162.3
click at [771, 286] on div "HiAce #1 DBE322 - HiAce White Hilux Nissan Navara Cleaner Wagon #1 2" at bounding box center [784, 267] width 1568 height 392
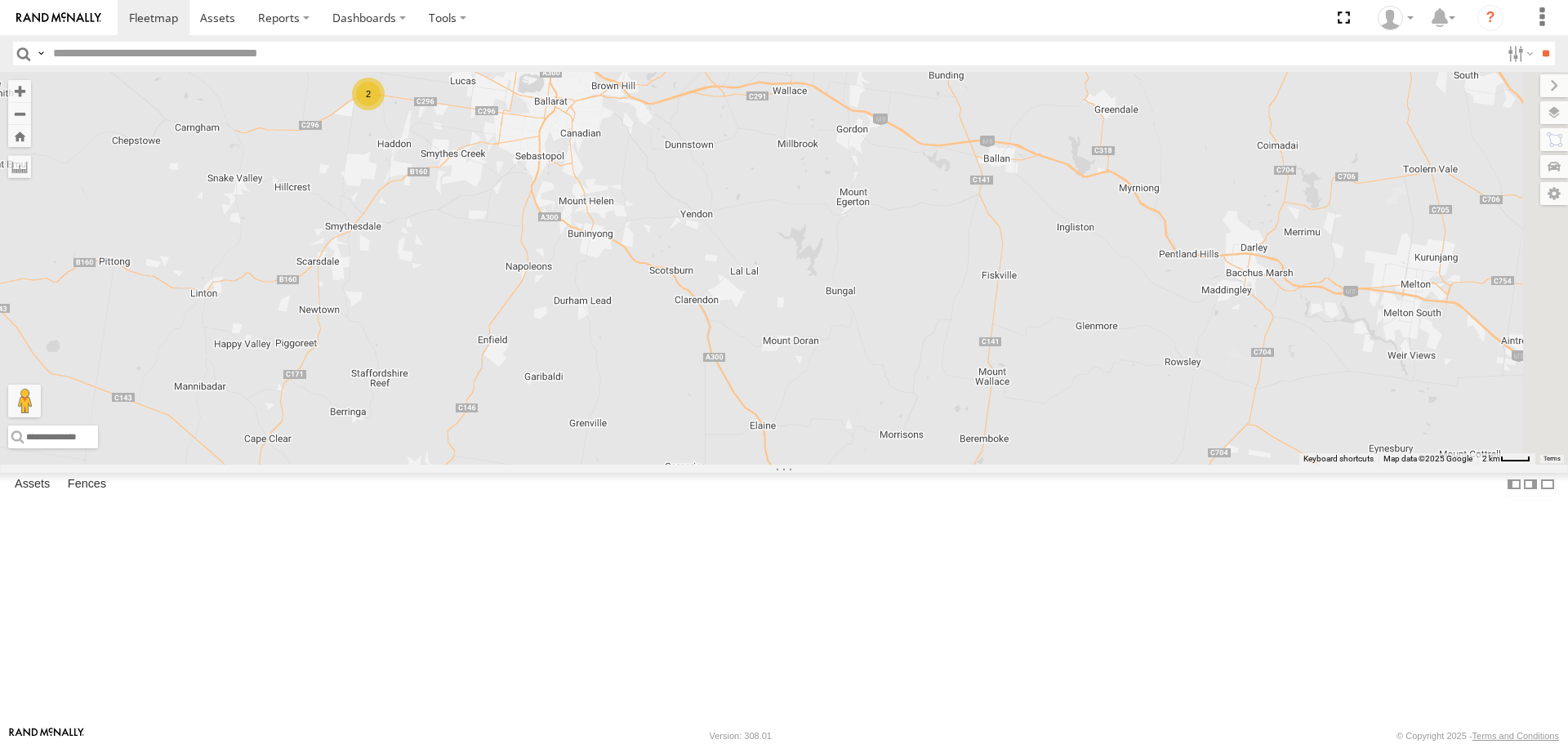
drag, startPoint x: 1215, startPoint y: 495, endPoint x: 1083, endPoint y: 416, distance: 153.8
click at [1083, 416] on div "HiAce #1 DBE322 - HiAce White Hilux Nissan Navara Cleaner Wagon #1 2" at bounding box center [784, 267] width 1568 height 392
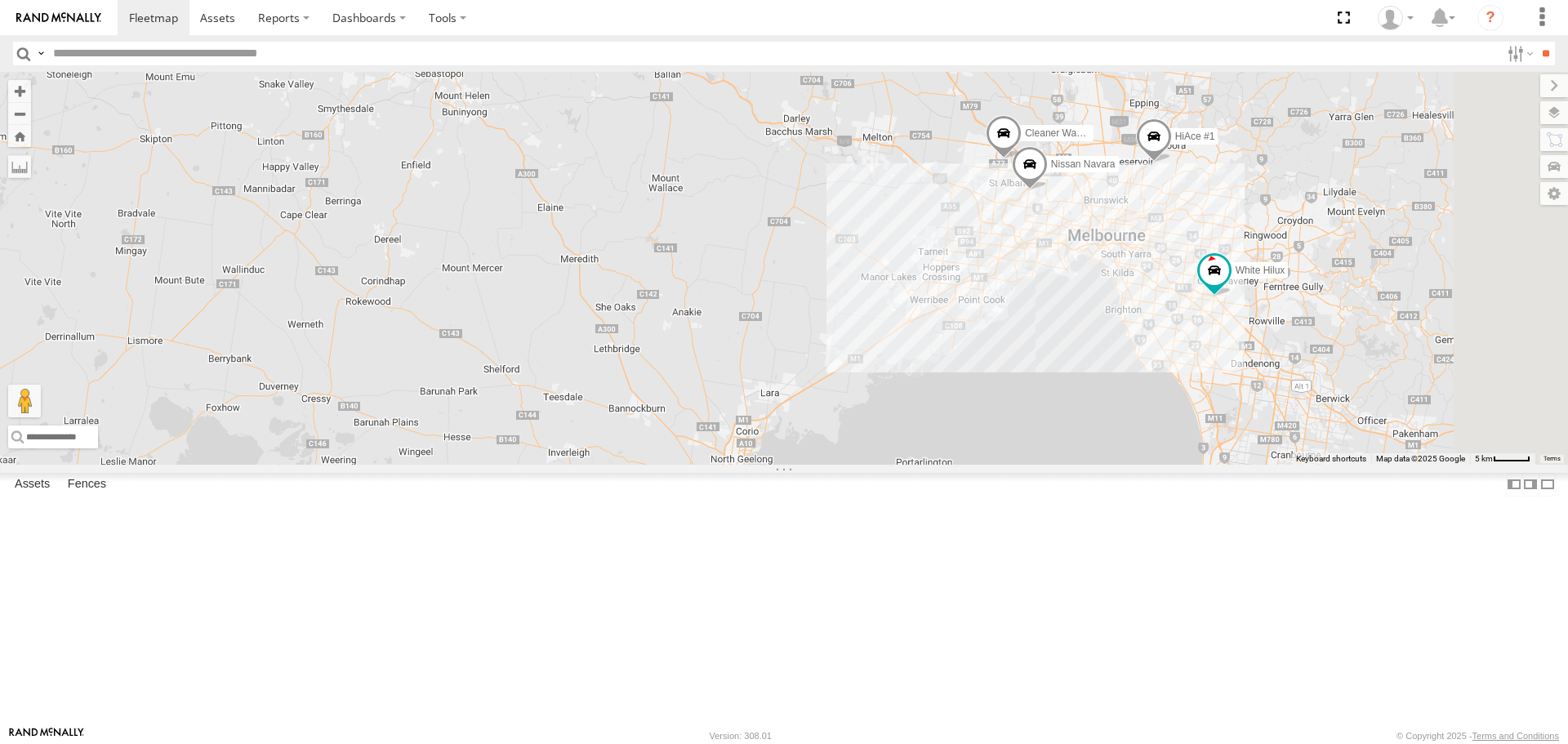
drag, startPoint x: 1186, startPoint y: 458, endPoint x: 957, endPoint y: 342, distance: 256.7
click at [957, 342] on div "HiAce #1 DBE322 - HiAce White Hilux Nissan Navara Cleaner Wagon #1 2" at bounding box center [784, 267] width 1568 height 392
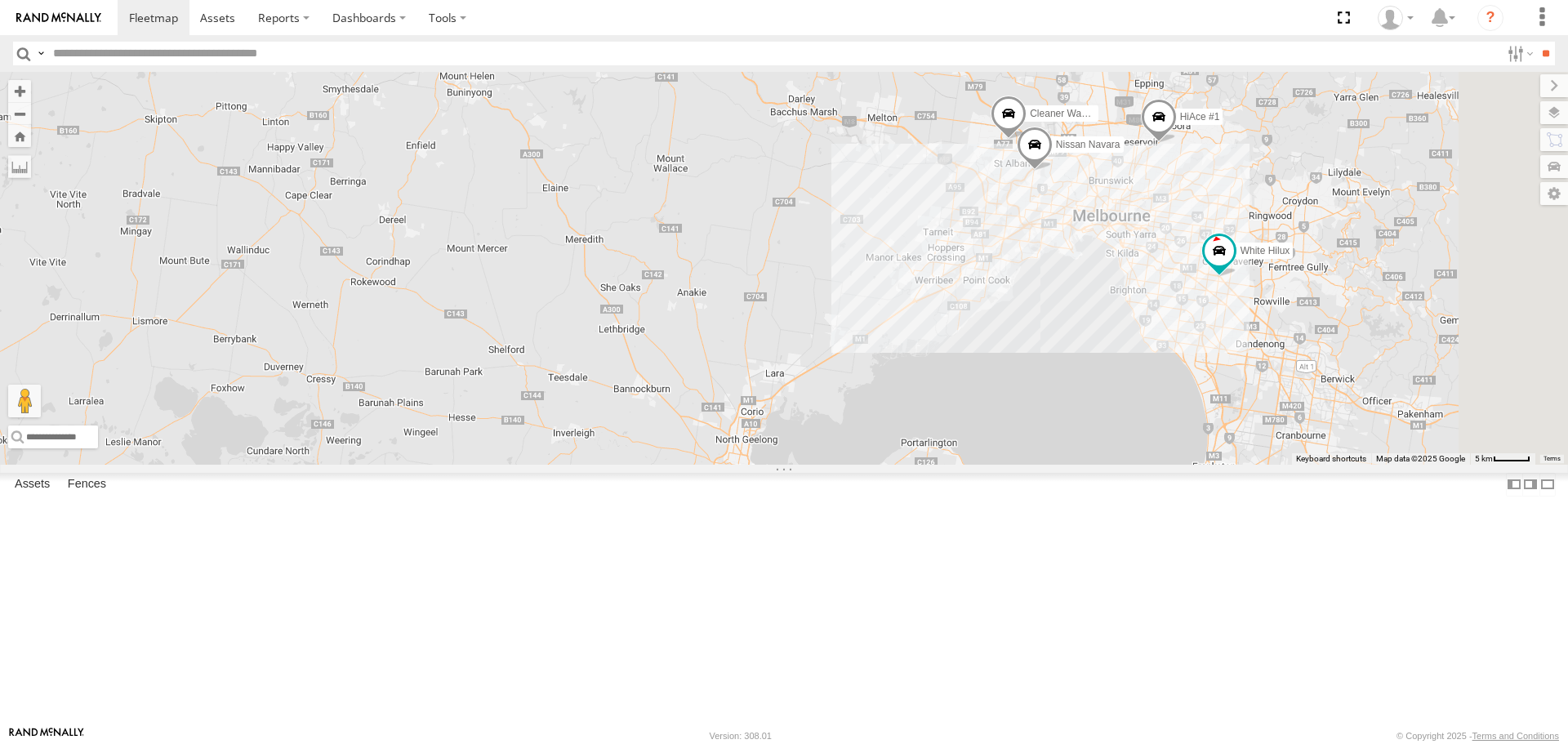
drag, startPoint x: 966, startPoint y: 372, endPoint x: 972, endPoint y: 350, distance: 22.8
click at [972, 350] on div "HiAce #1 DBE322 - HiAce White Hilux Nissan Navara Cleaner Wagon #1 2" at bounding box center [784, 267] width 1568 height 392
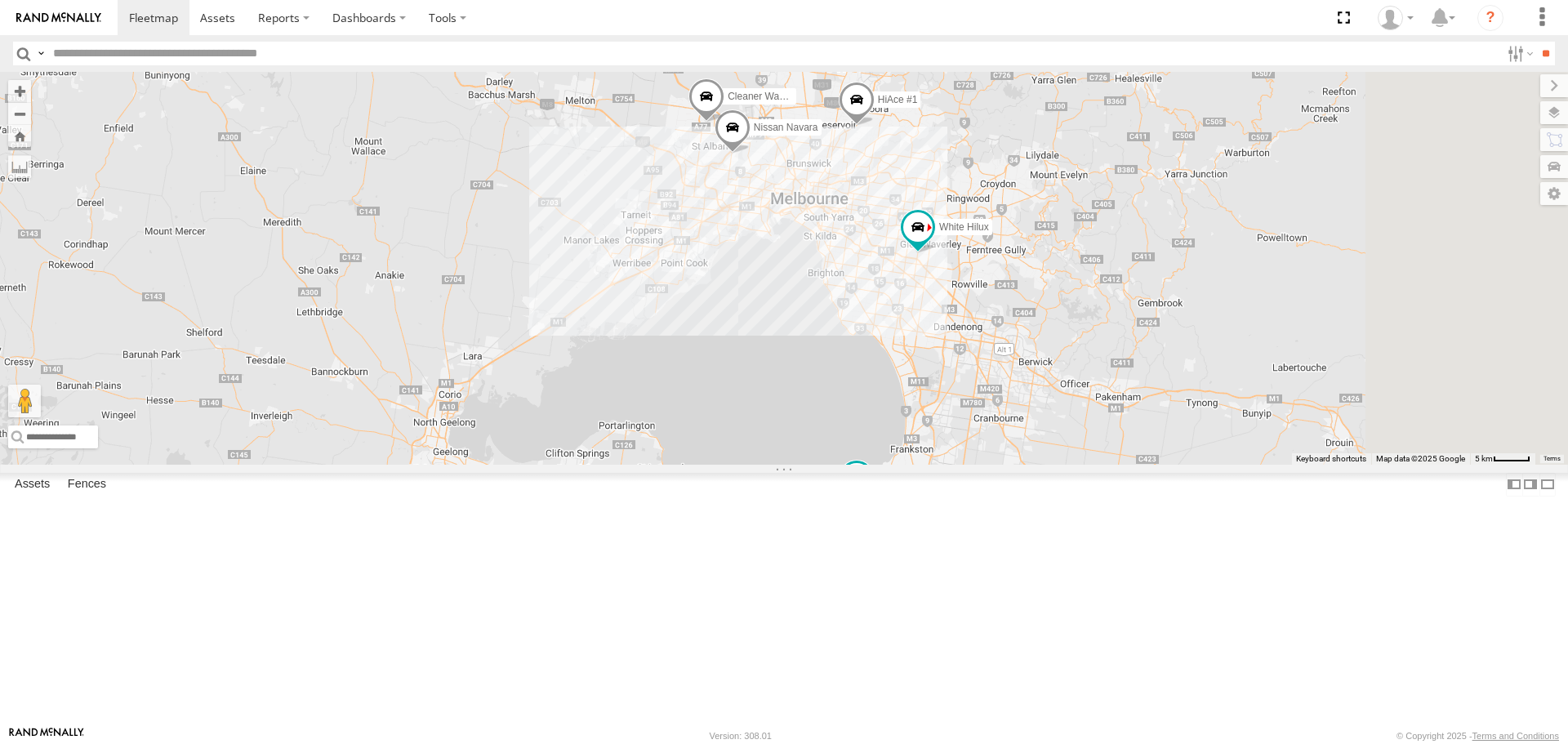
drag, startPoint x: 1330, startPoint y: 330, endPoint x: 1027, endPoint y: 312, distance: 303.5
click at [1027, 312] on div "HiAce #1 DBE322 - HiAce White Hilux Nissan Navara Cleaner Wagon #1 2" at bounding box center [784, 267] width 1568 height 392
click at [1042, 358] on div "HiAce #1 DBE322 - HiAce White Hilux Nissan Navara Cleaner Wagon #1 2" at bounding box center [784, 267] width 1568 height 392
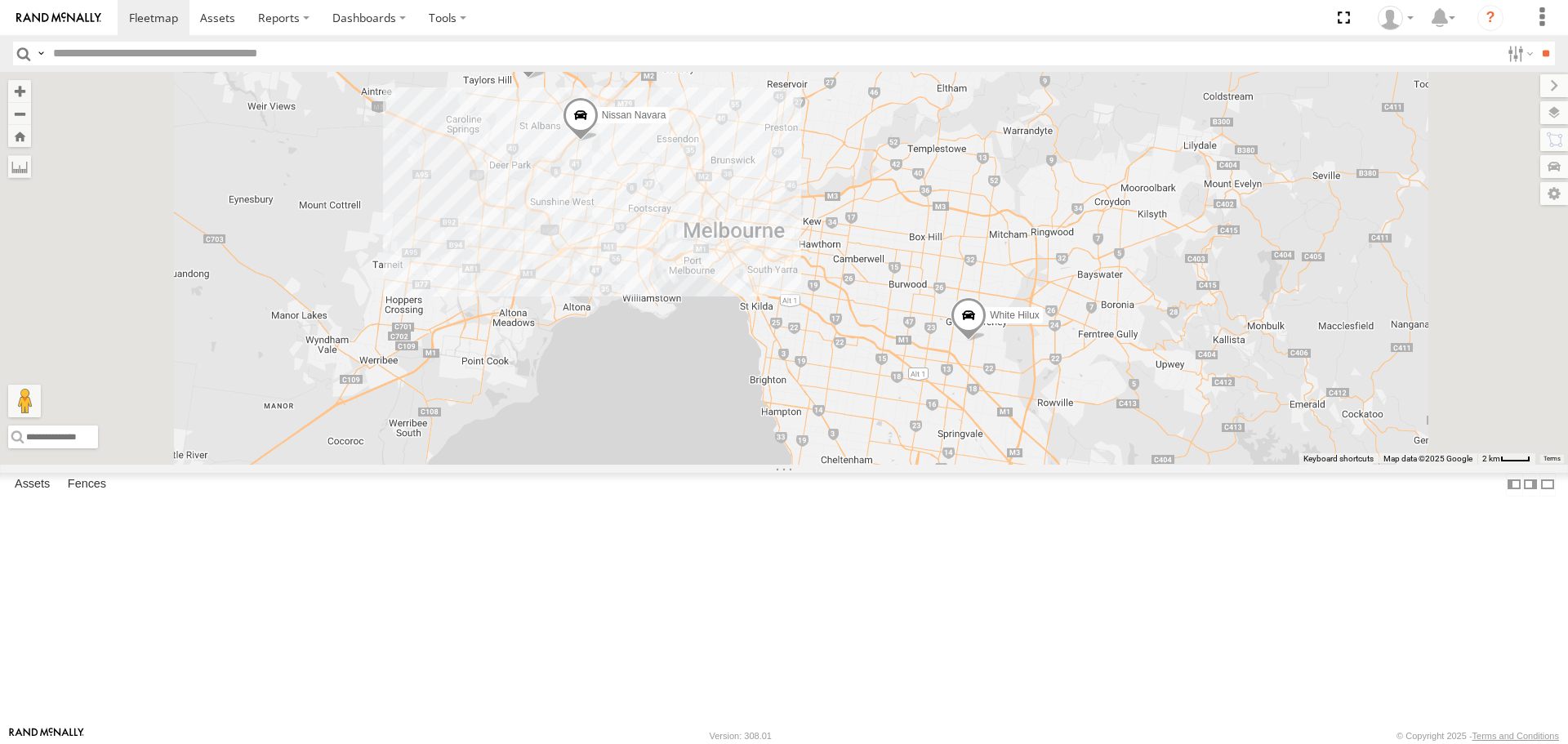
drag, startPoint x: 1094, startPoint y: 245, endPoint x: 1108, endPoint y: 412, distance: 167.6
click at [1108, 412] on div "HiAce #1 DBE322 - HiAce Nissan Navara Cleaner Wagon #1 White Hilux" at bounding box center [784, 267] width 1568 height 392
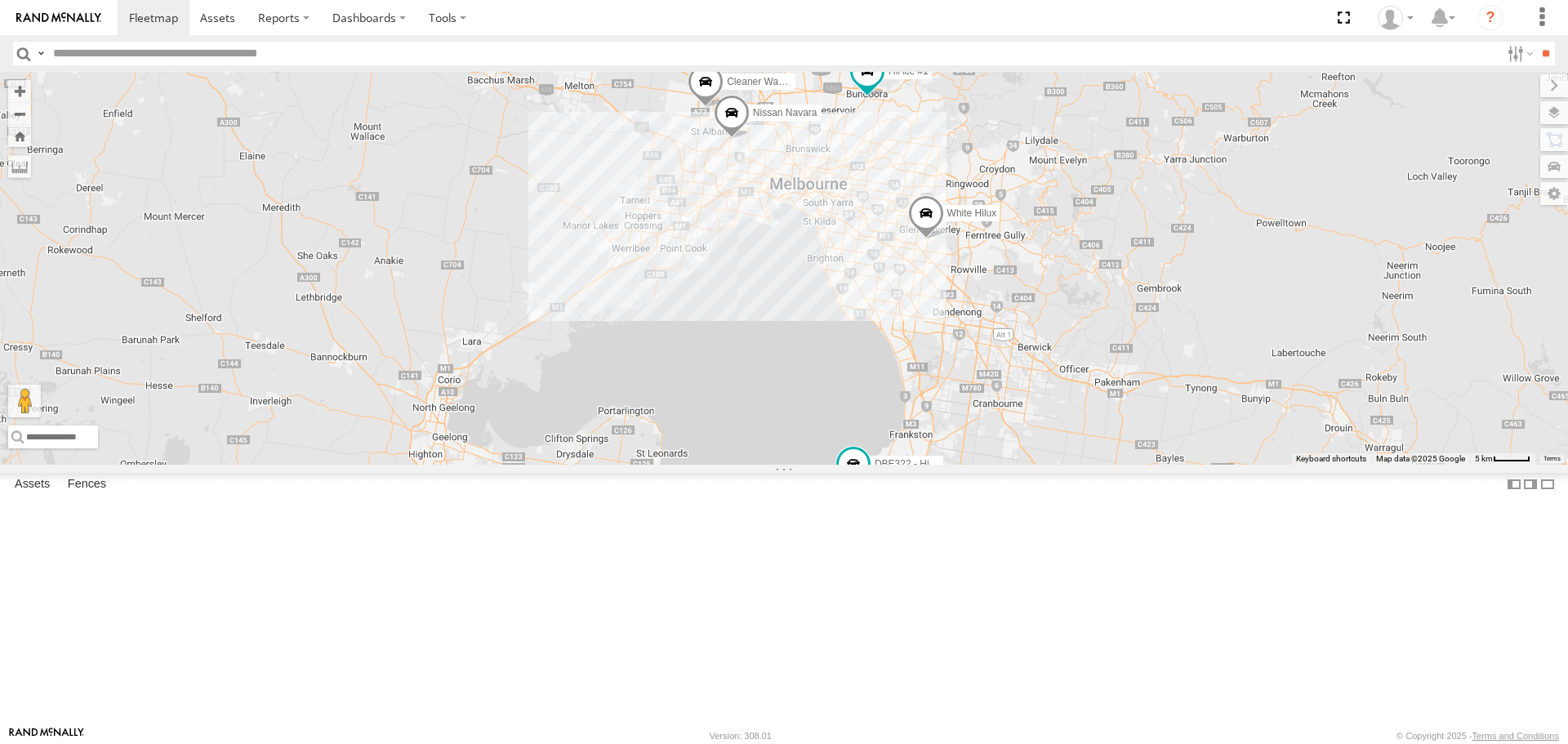
drag, startPoint x: 1318, startPoint y: 558, endPoint x: 1201, endPoint y: 419, distance: 181.7
click at [1201, 419] on div "HiAce #1 DBE322 - HiAce Nissan Navara Cleaner Wagon #1 White Hilux" at bounding box center [784, 267] width 1568 height 392
drag, startPoint x: 1112, startPoint y: 414, endPoint x: 1098, endPoint y: 465, distance: 52.9
click at [1098, 464] on div "HiAce #1 DBE322 - HiAce Nissan Navara Cleaner Wagon #1 White Hilux" at bounding box center [784, 267] width 1568 height 392
